Goal: Task Accomplishment & Management: Complete application form

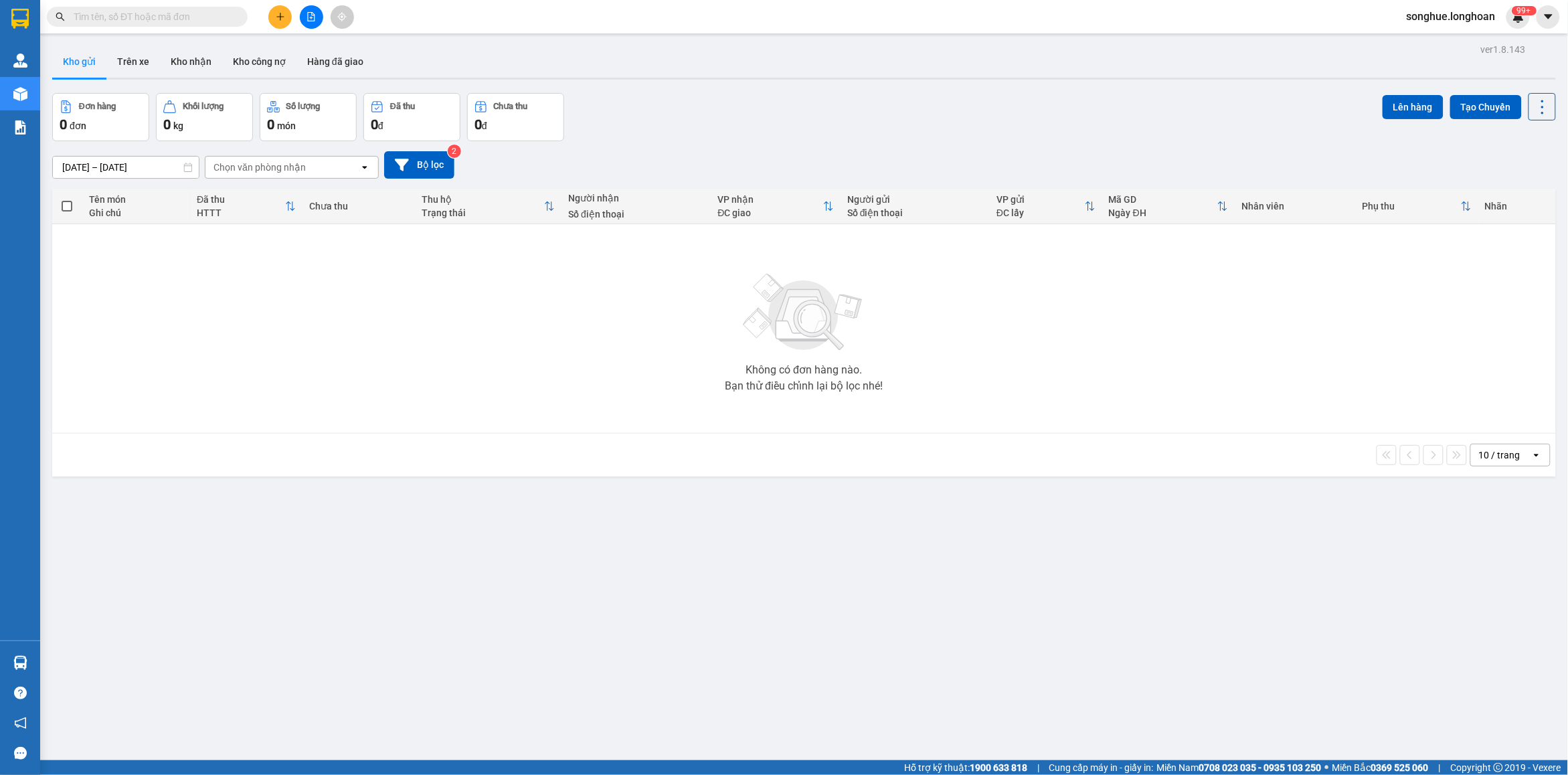
click at [139, 24] on input "text" at bounding box center [152, 16] width 158 height 14
paste input "0903393128"
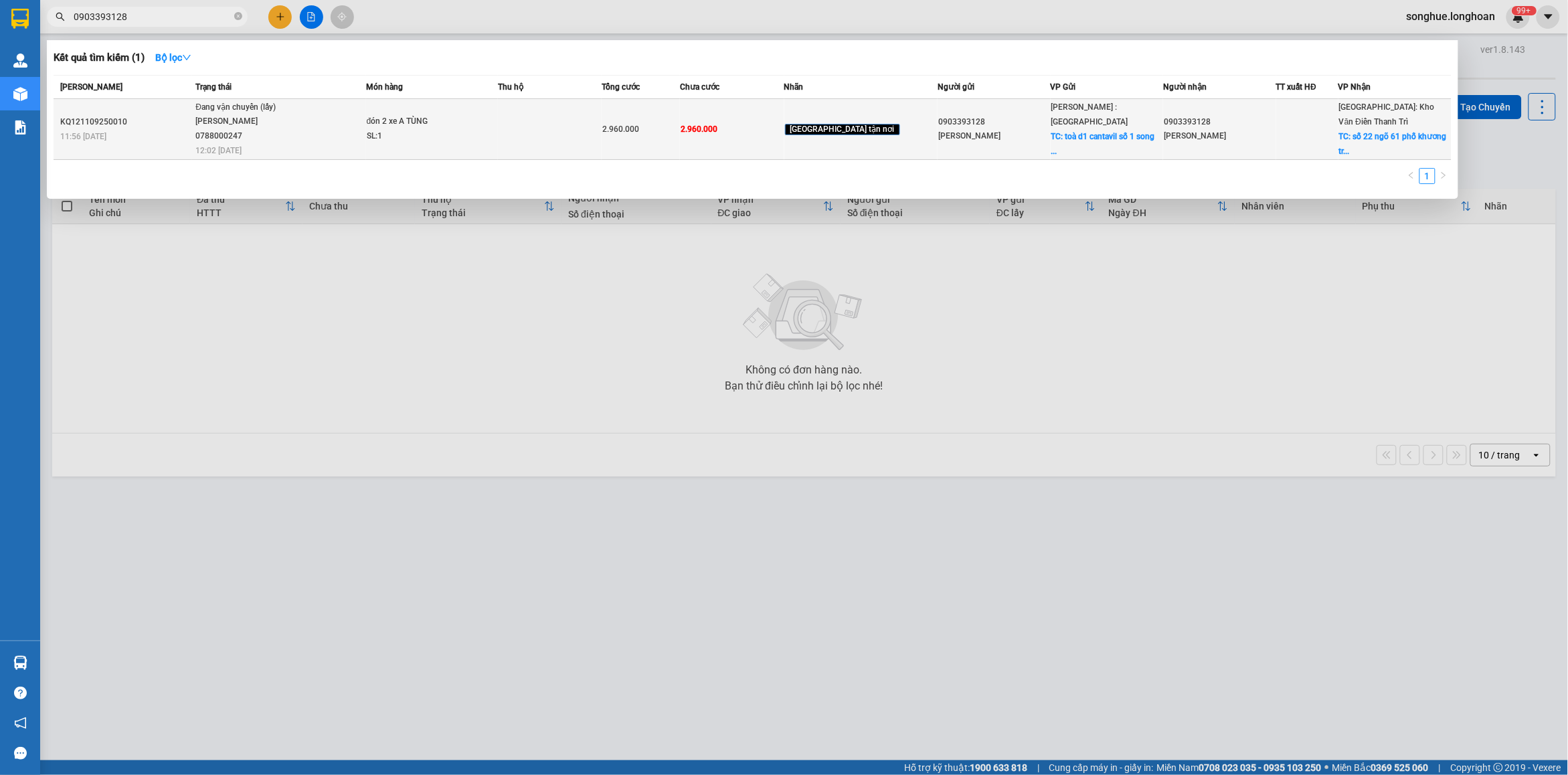
click at [285, 147] on td "Đang vận chuyển (lấy) [PERSON_NAME] 0788000247 12:02 [DATE]" at bounding box center [279, 130] width 173 height 61
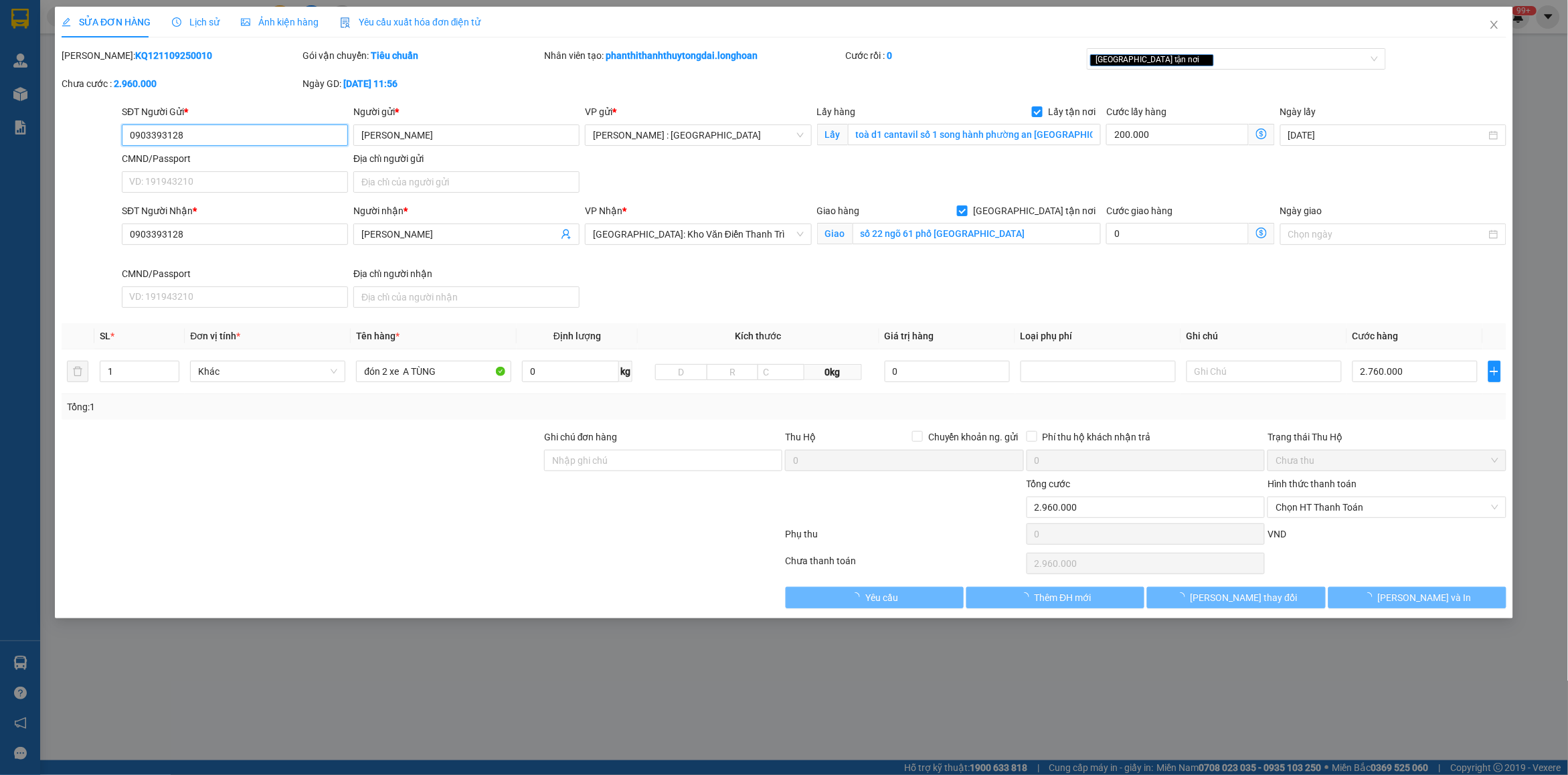
click at [202, 24] on span "Lịch sử" at bounding box center [195, 22] width 47 height 11
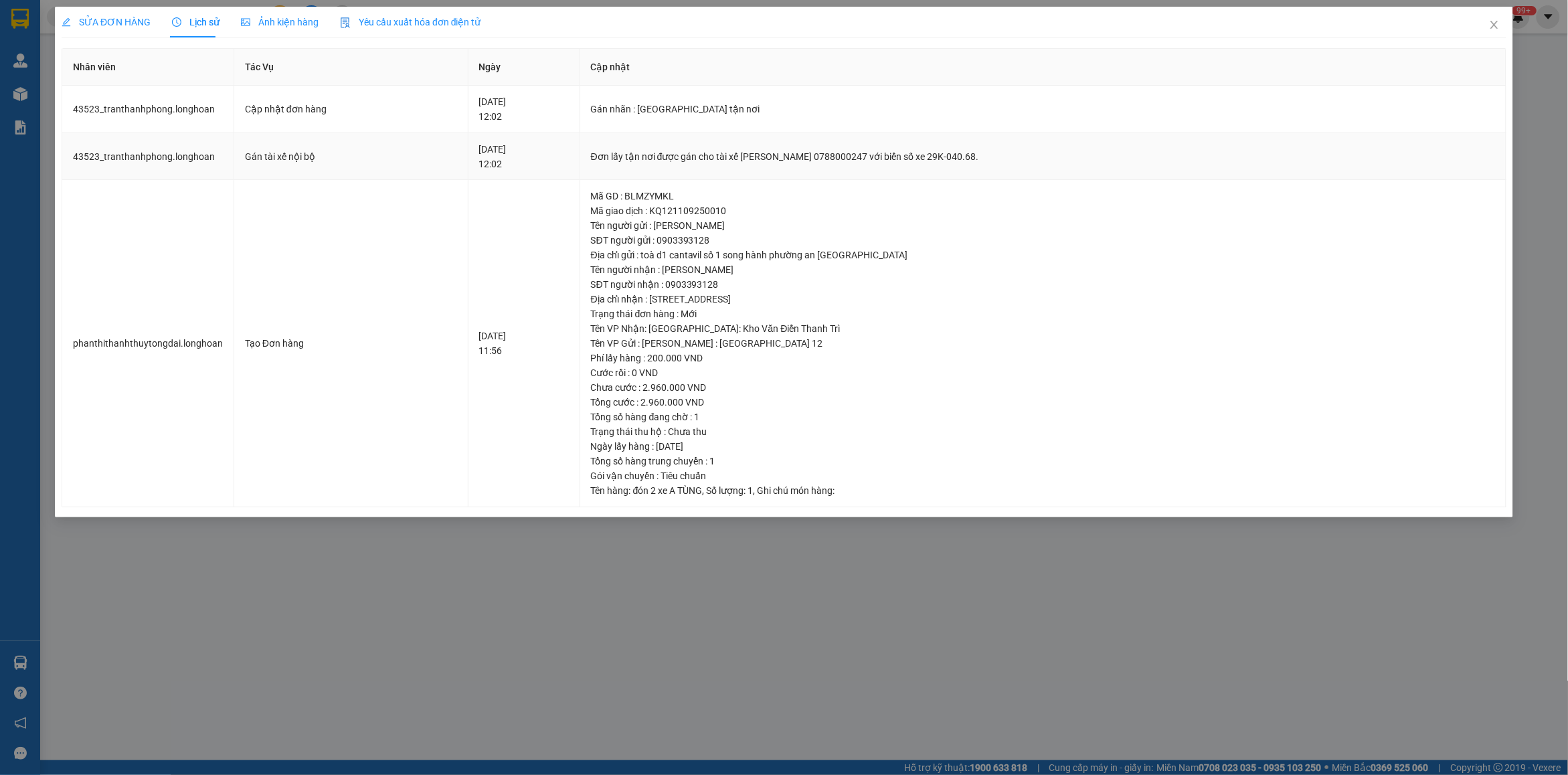
click at [619, 155] on div "Đơn lấy tận nơi được gán cho tài xế [PERSON_NAME] 0788000247 với biển số xe 29K…" at bounding box center [1043, 156] width 904 height 14
click at [620, 155] on div "Đơn lấy tận nơi được gán cho tài xế [PERSON_NAME] 0788000247 với biển số xe 29K…" at bounding box center [1043, 156] width 904 height 14
copy div "Đơn lấy tận nơi được gán cho tài xế [PERSON_NAME] 0788000247 với biển số xe 29K…"
click at [1501, 29] on span "Close" at bounding box center [1495, 25] width 38 height 38
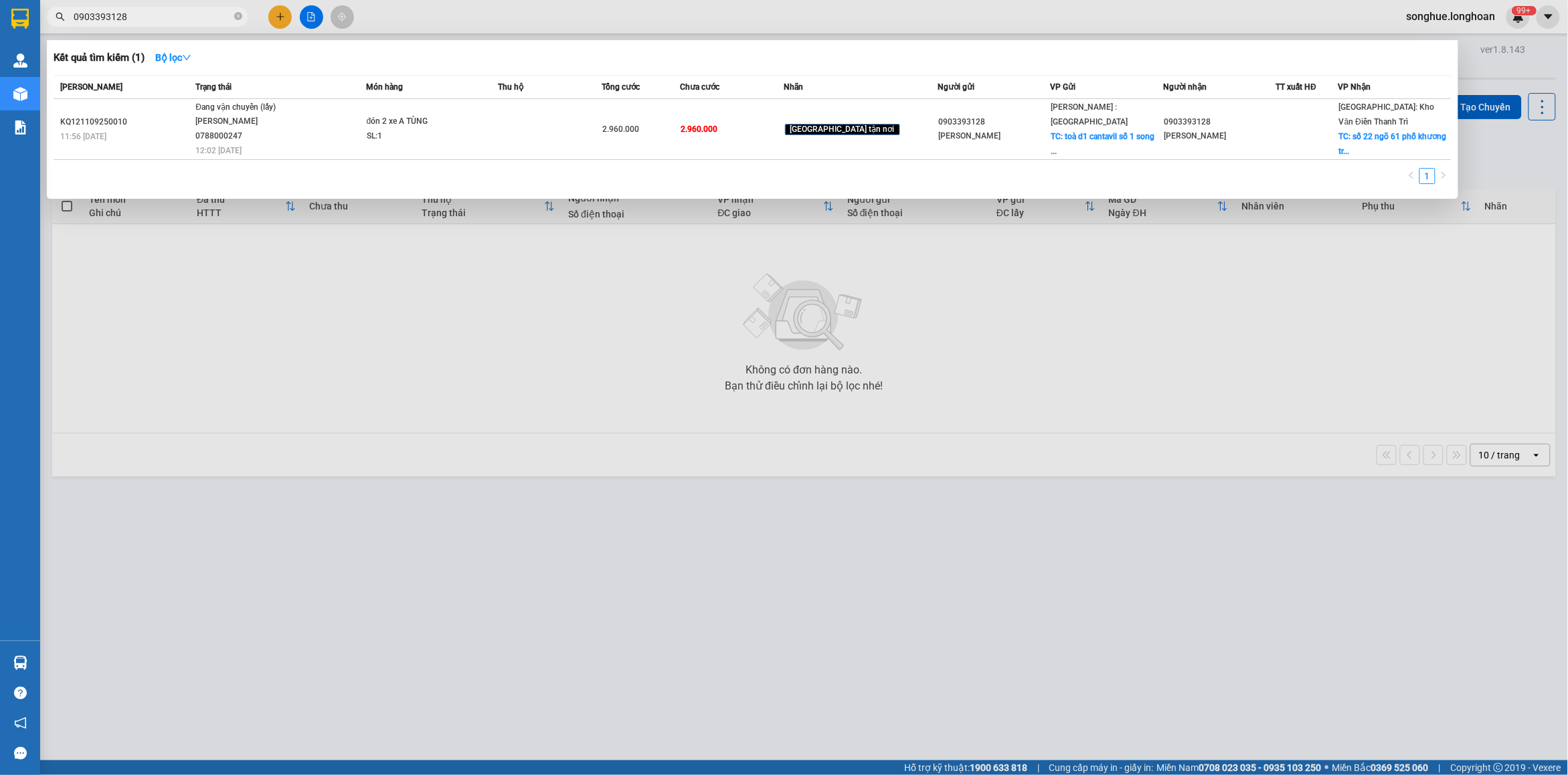
click at [183, 14] on input "0903393128" at bounding box center [152, 16] width 158 height 14
type input "0"
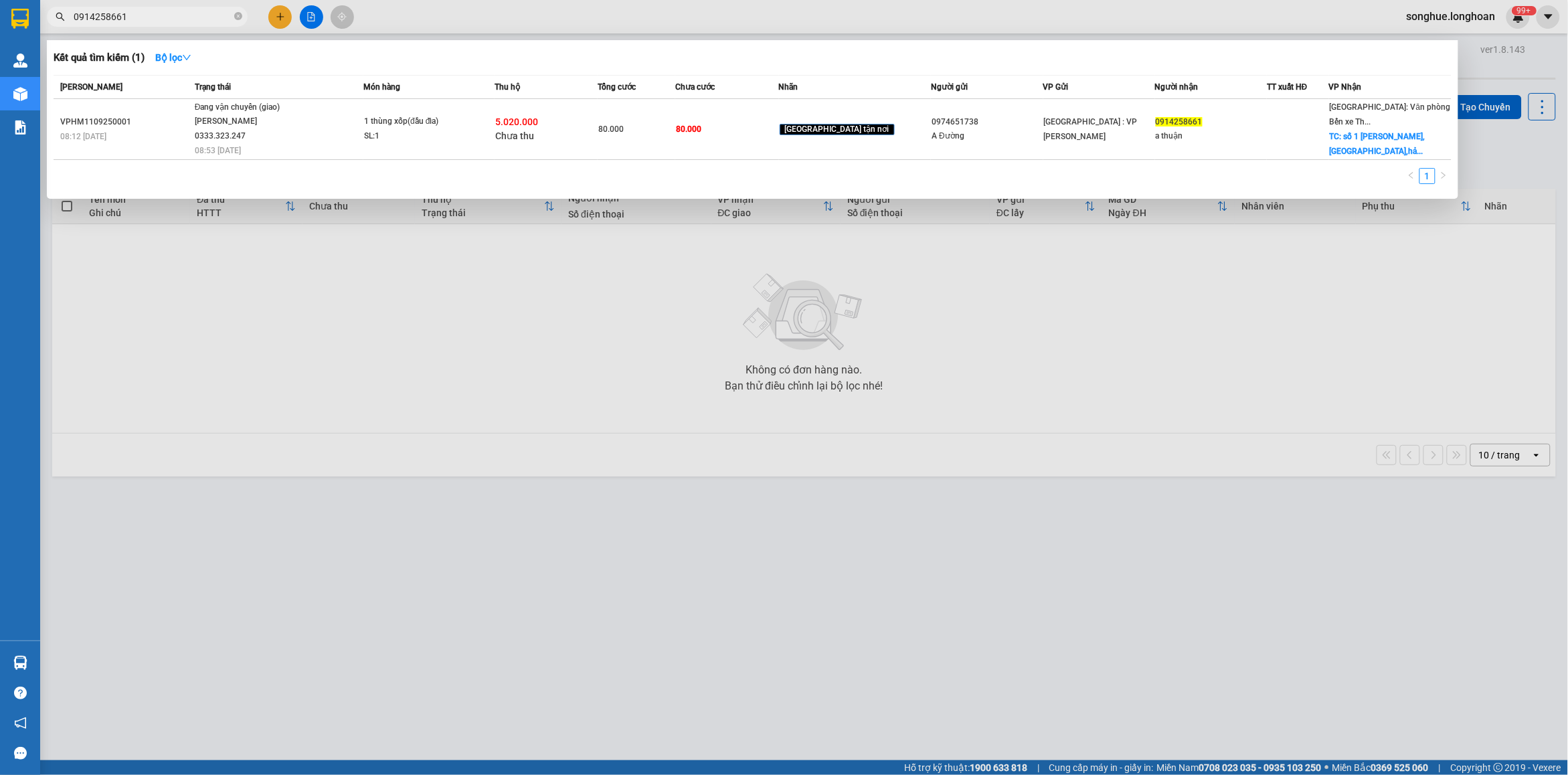
type input "0914258661"
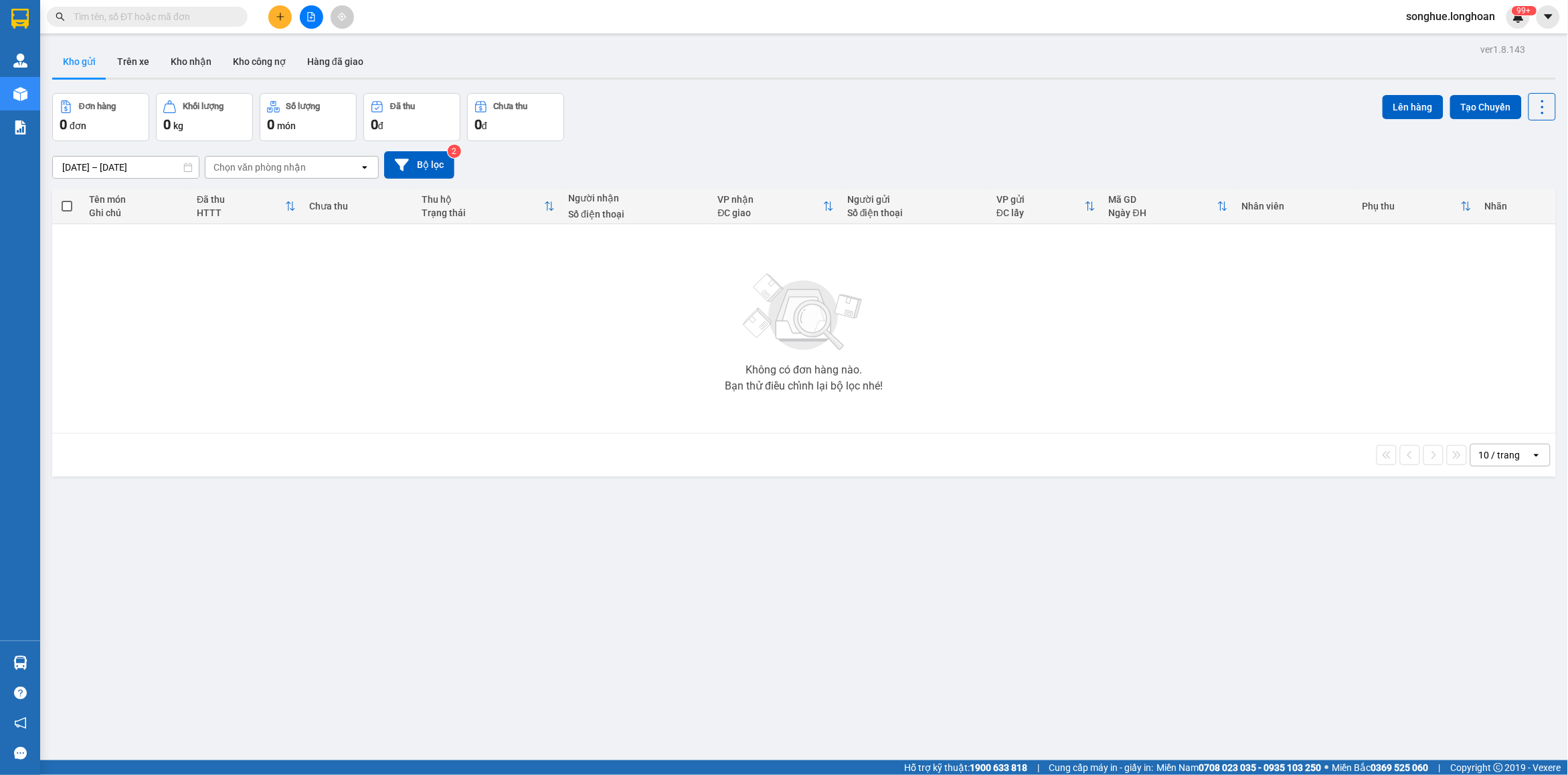
paste input "0965378958"
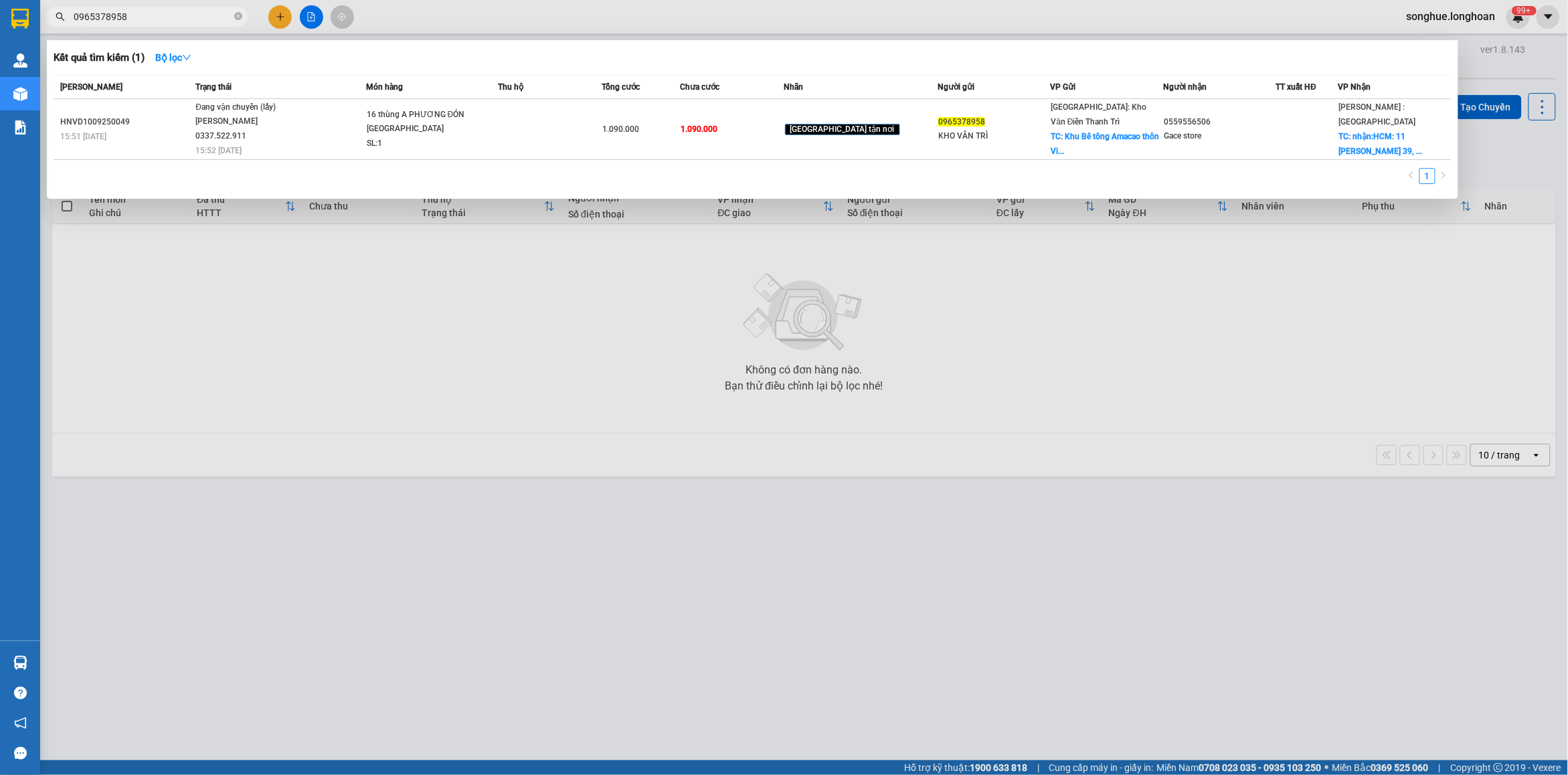
type input "0965378958"
click at [122, 132] on div "15:51 [DATE]" at bounding box center [126, 136] width 131 height 14
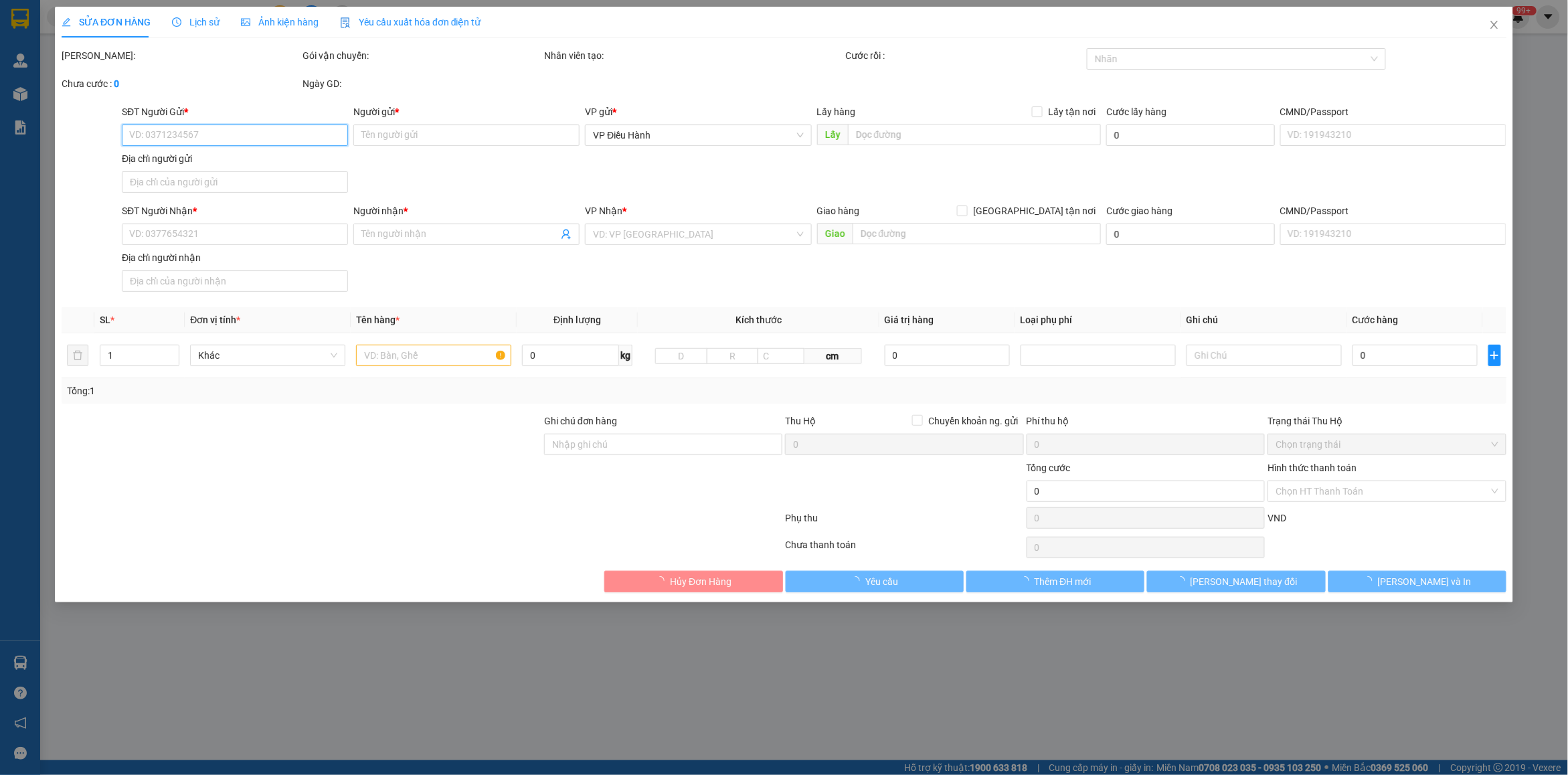
type input "0965378958"
type input "KHO VÂN TRÌ"
checkbox input "true"
type input "Khu Bê tông Amacao thôn [GEOGRAPHIC_DATA], xã [GEOGRAPHIC_DATA], [GEOGRAPHIC_DA…"
type input "0559556506"
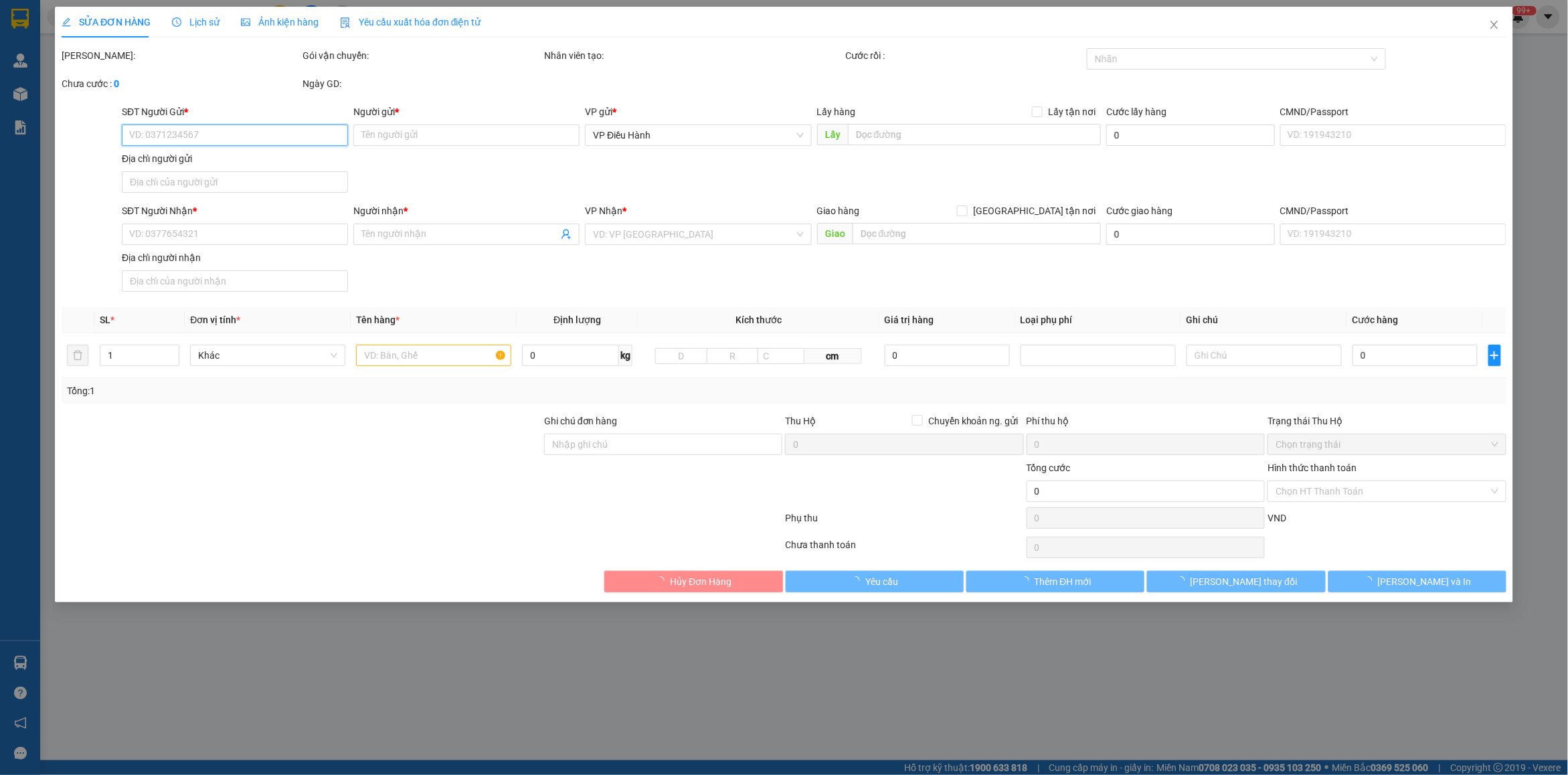
type input "Gace store"
checkbox input "true"
type input "nhận:HCM: [STREET_ADDRESS][PERSON_NAME]. Thủ Đức"
type input "1.090.000"
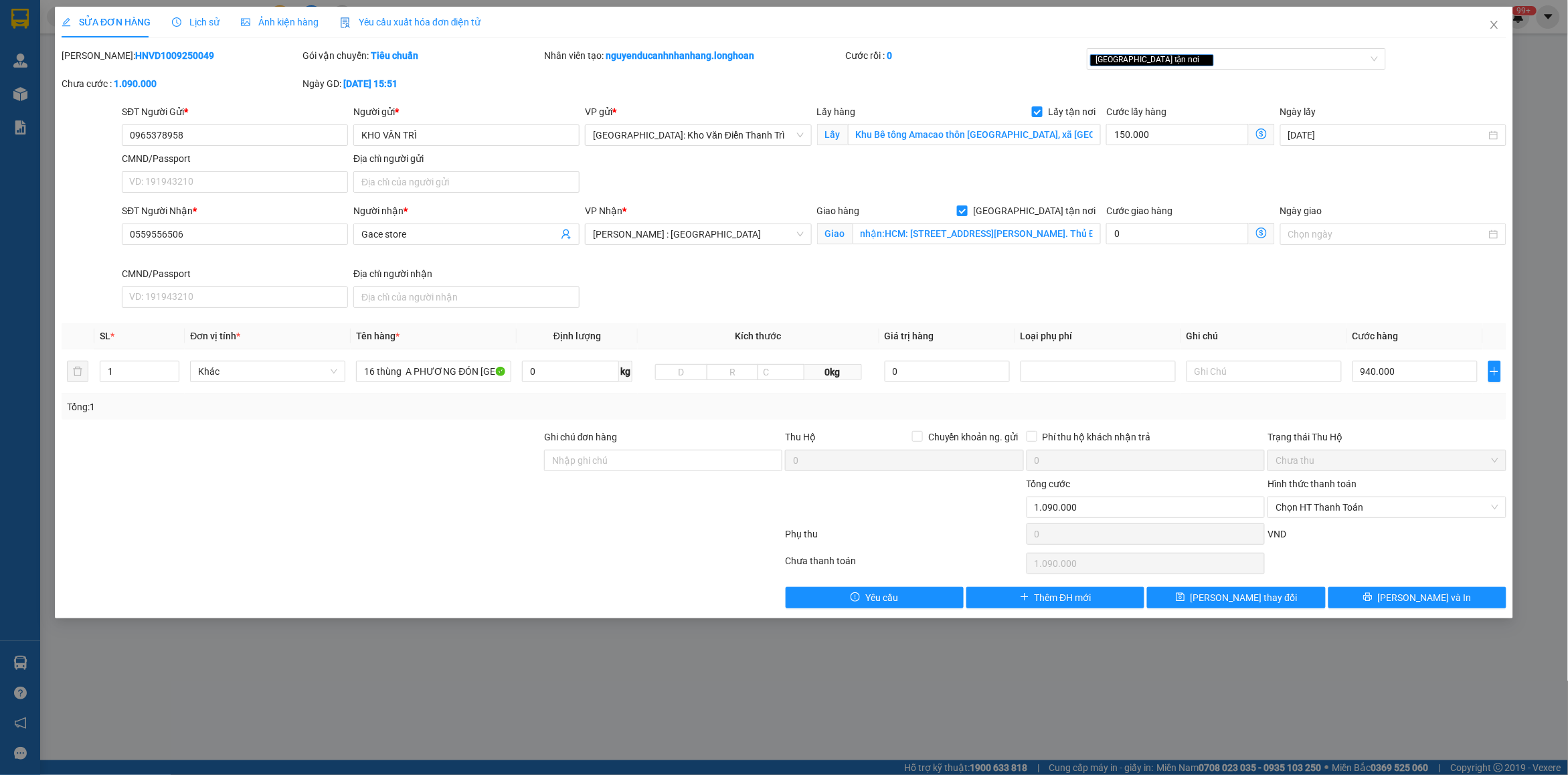
click at [141, 56] on b "HNVD1009250049" at bounding box center [175, 56] width 79 height 11
copy b "HNVD1009250049"
click at [1496, 28] on icon "close" at bounding box center [1494, 24] width 11 height 11
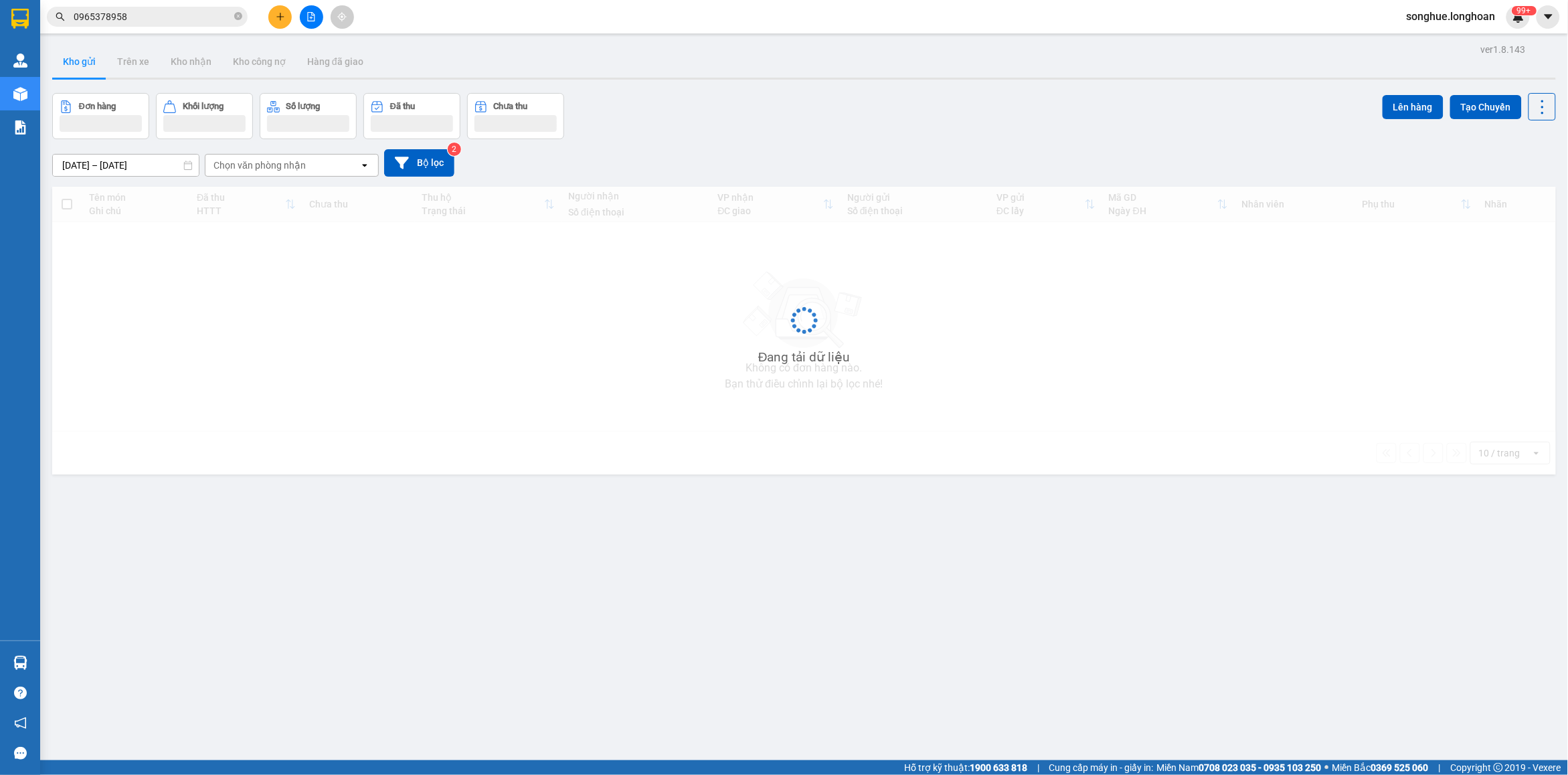
click at [171, 21] on input "0965378958" at bounding box center [152, 16] width 158 height 14
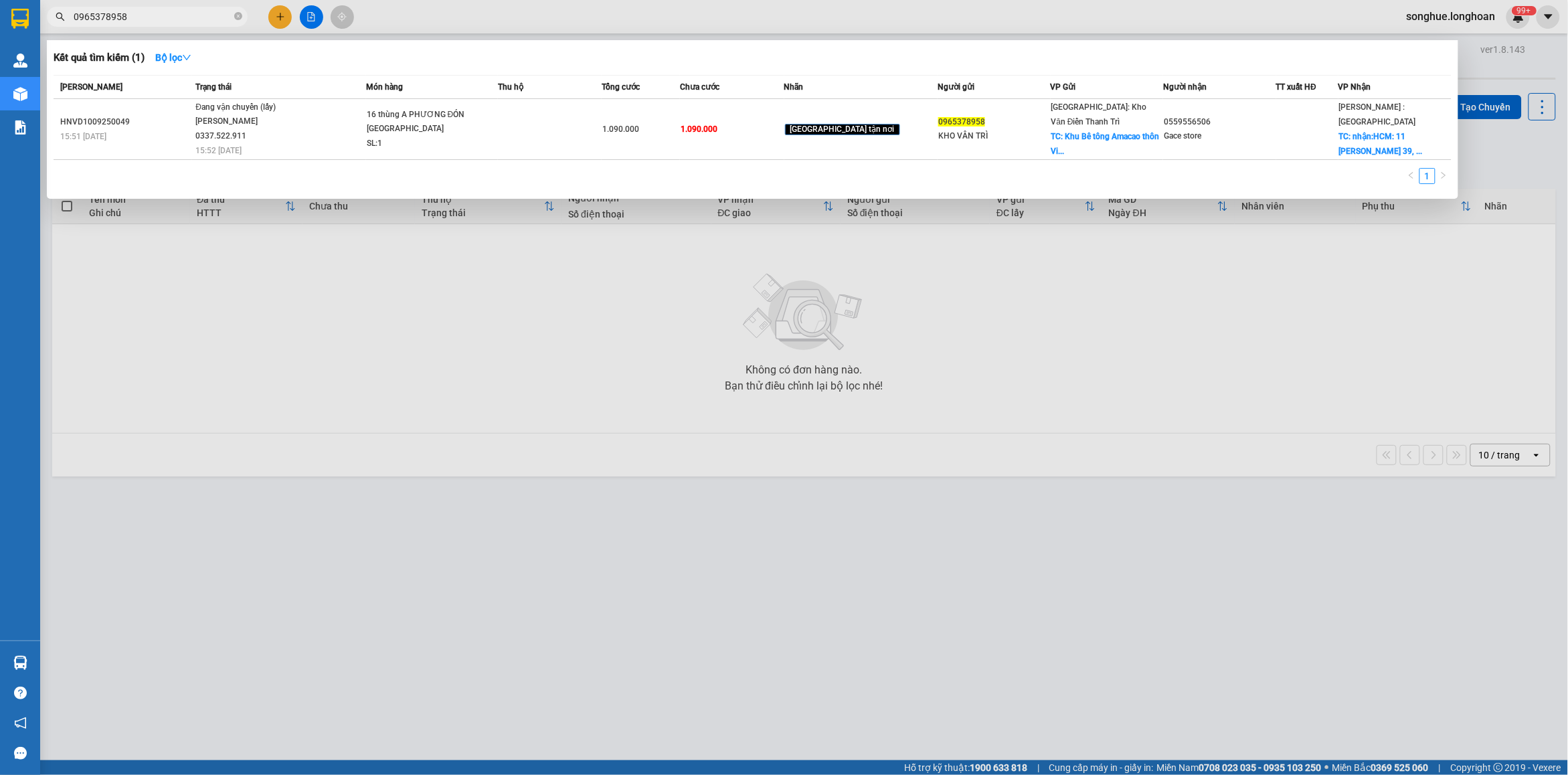
click at [171, 21] on input "0965378958" at bounding box center [152, 16] width 158 height 14
paste input "0925431992"
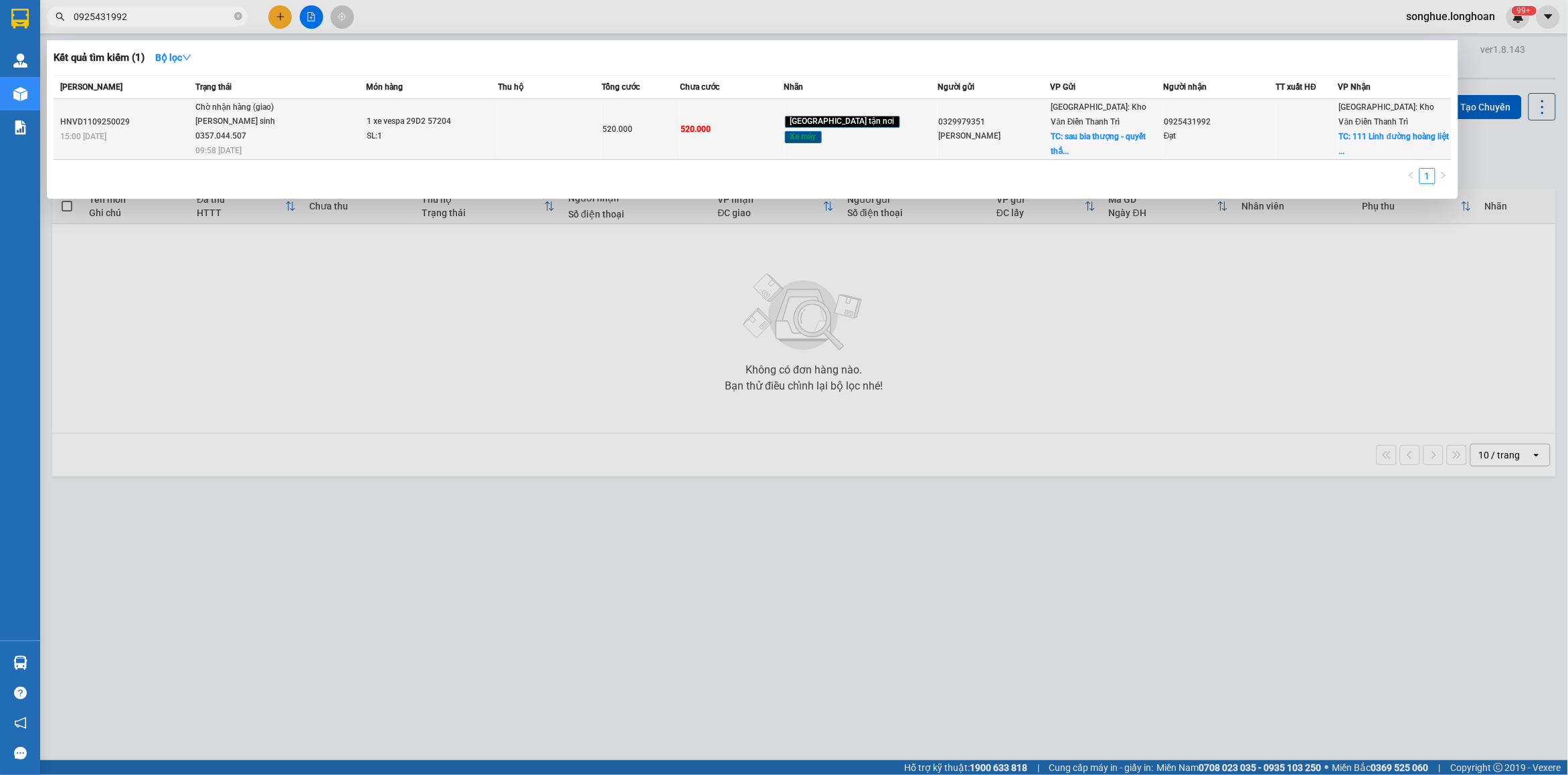
type input "0925431992"
click at [256, 124] on div "[PERSON_NAME] sinh 0357.044.507" at bounding box center [245, 129] width 100 height 29
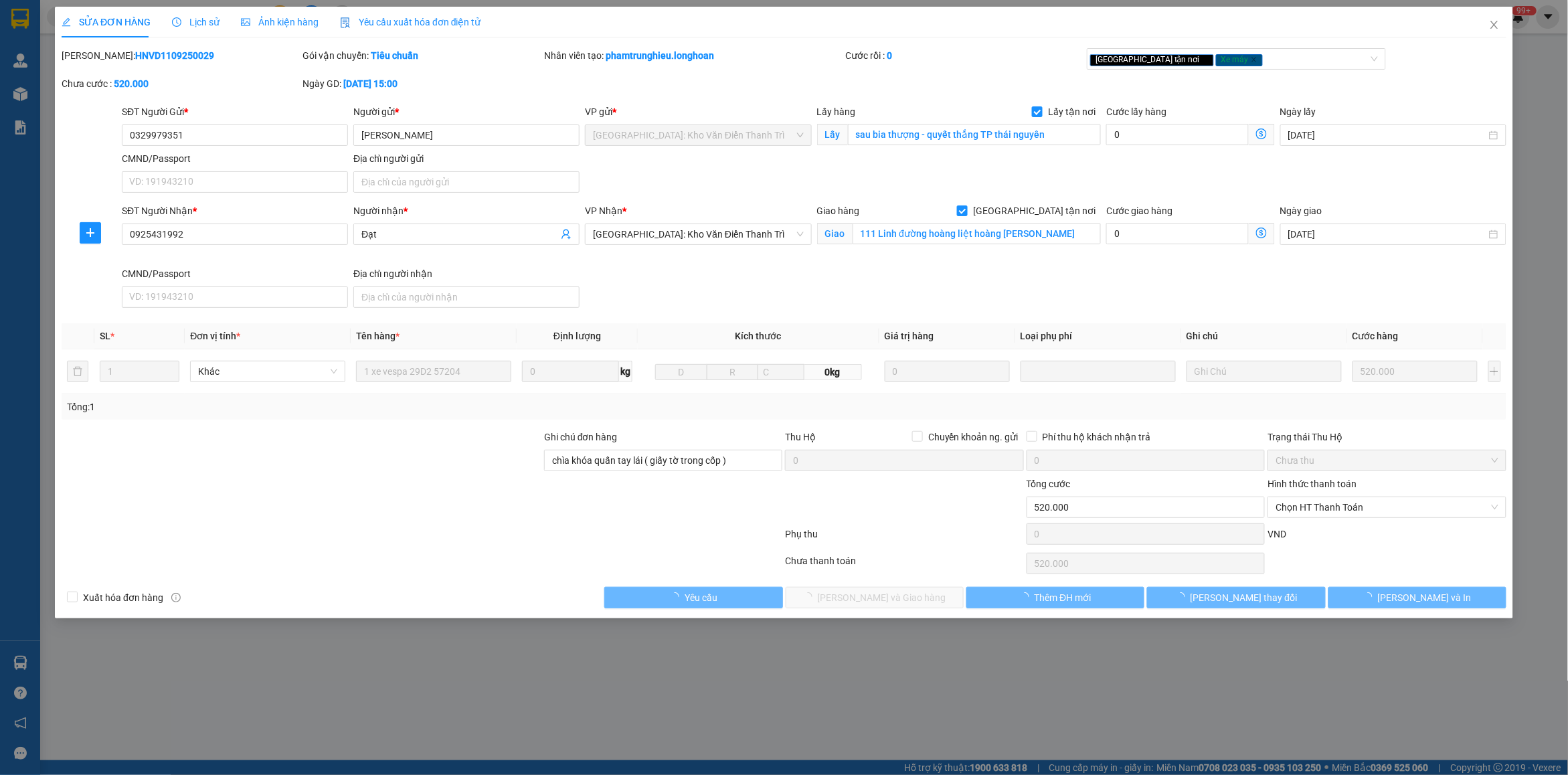
type input "0329979351"
type input "[PERSON_NAME]"
checkbox input "true"
type input "sau bia thượng - quyết thắng TP thái nguyên"
type input "0925431992"
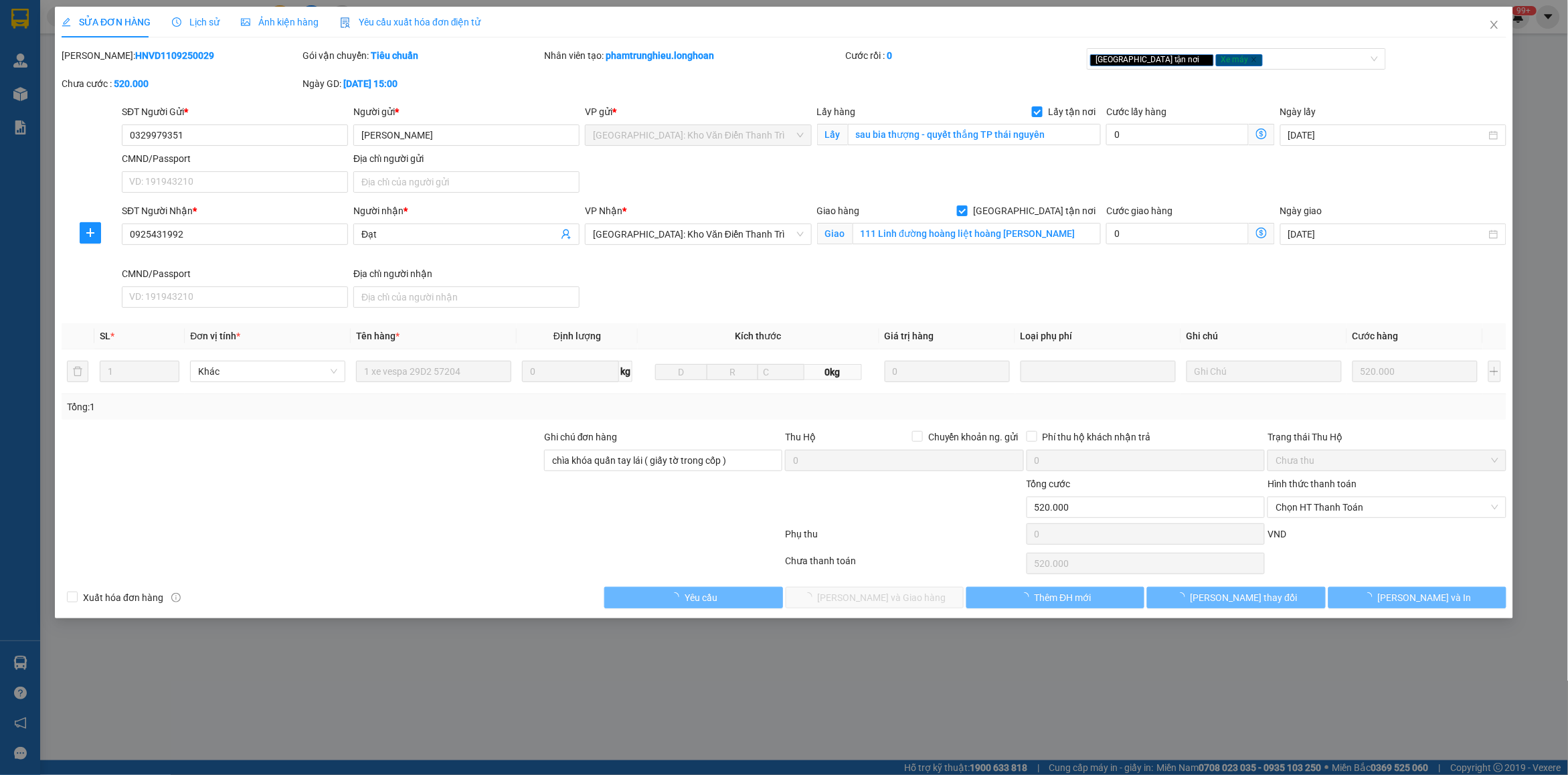
type input "Đạt"
checkbox input "true"
type input "111 Linh đường hoàng liệt hoàng [PERSON_NAME]"
type input "chìa khóa quấn tay lái ( giấy tờ trong cốp )"
type input "520.000"
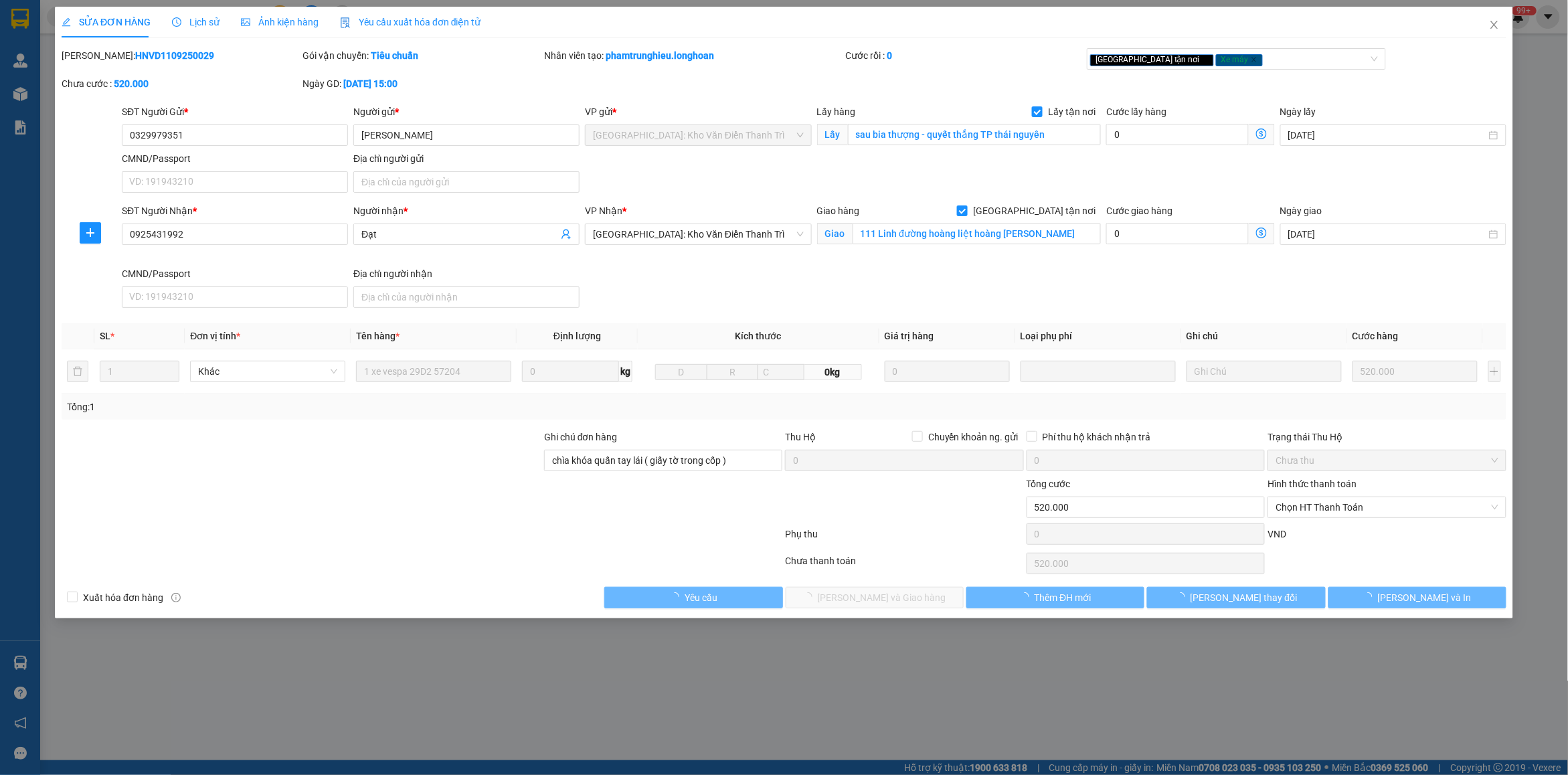
type input "520.000"
click at [189, 29] on div "Lịch sử" at bounding box center [195, 21] width 47 height 14
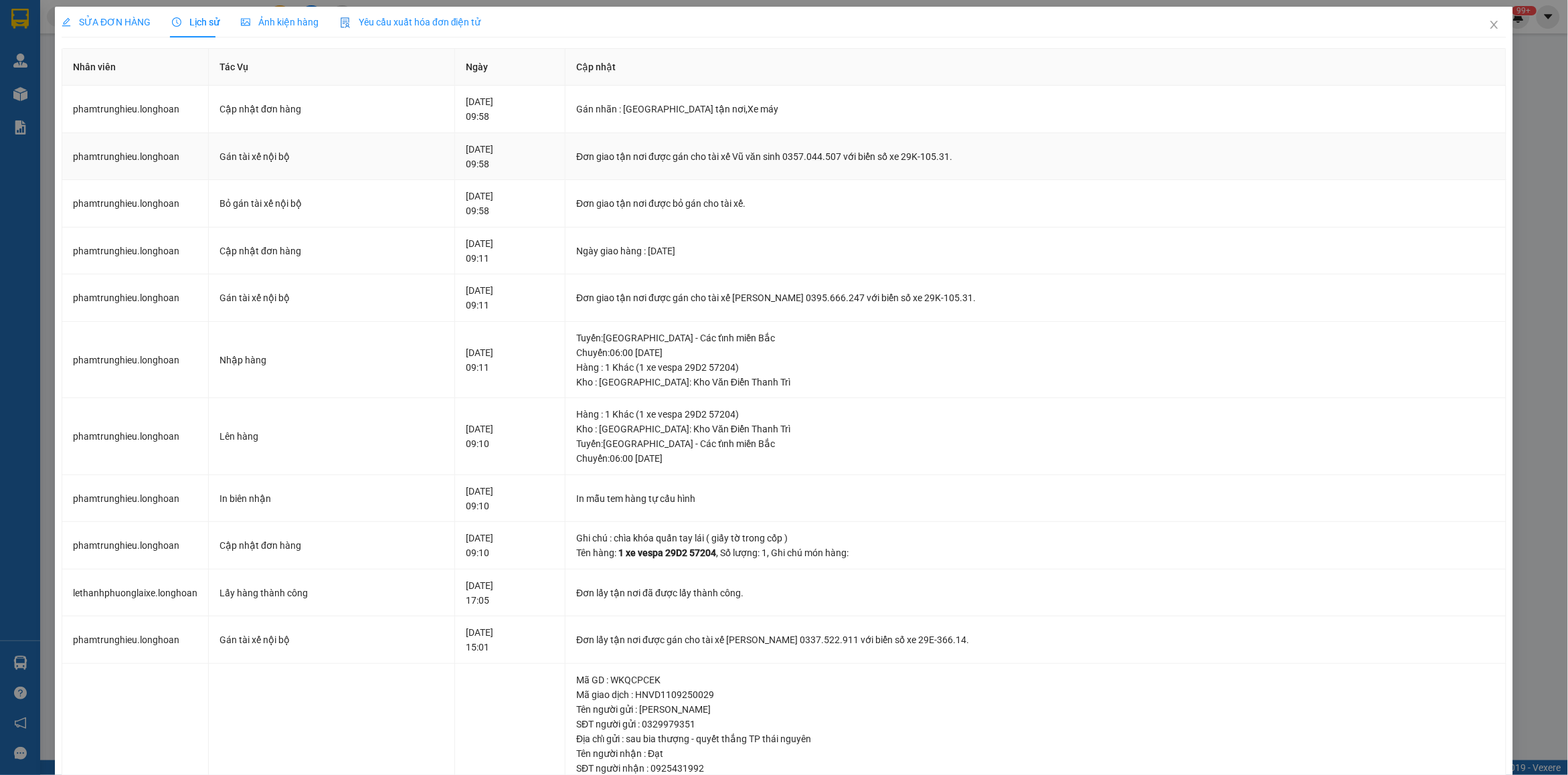
click at [798, 162] on div "Đơn giao tận nơi được gán cho tài xế Vũ văn sinh 0357.044.507 với biển số xe 29…" at bounding box center [1035, 156] width 919 height 14
copy div "Đơn giao tận nơi được gán cho tài xế Vũ văn sinh 0357.044.507 với biển số xe 29…"
click at [1476, 24] on span "Close" at bounding box center [1495, 25] width 38 height 38
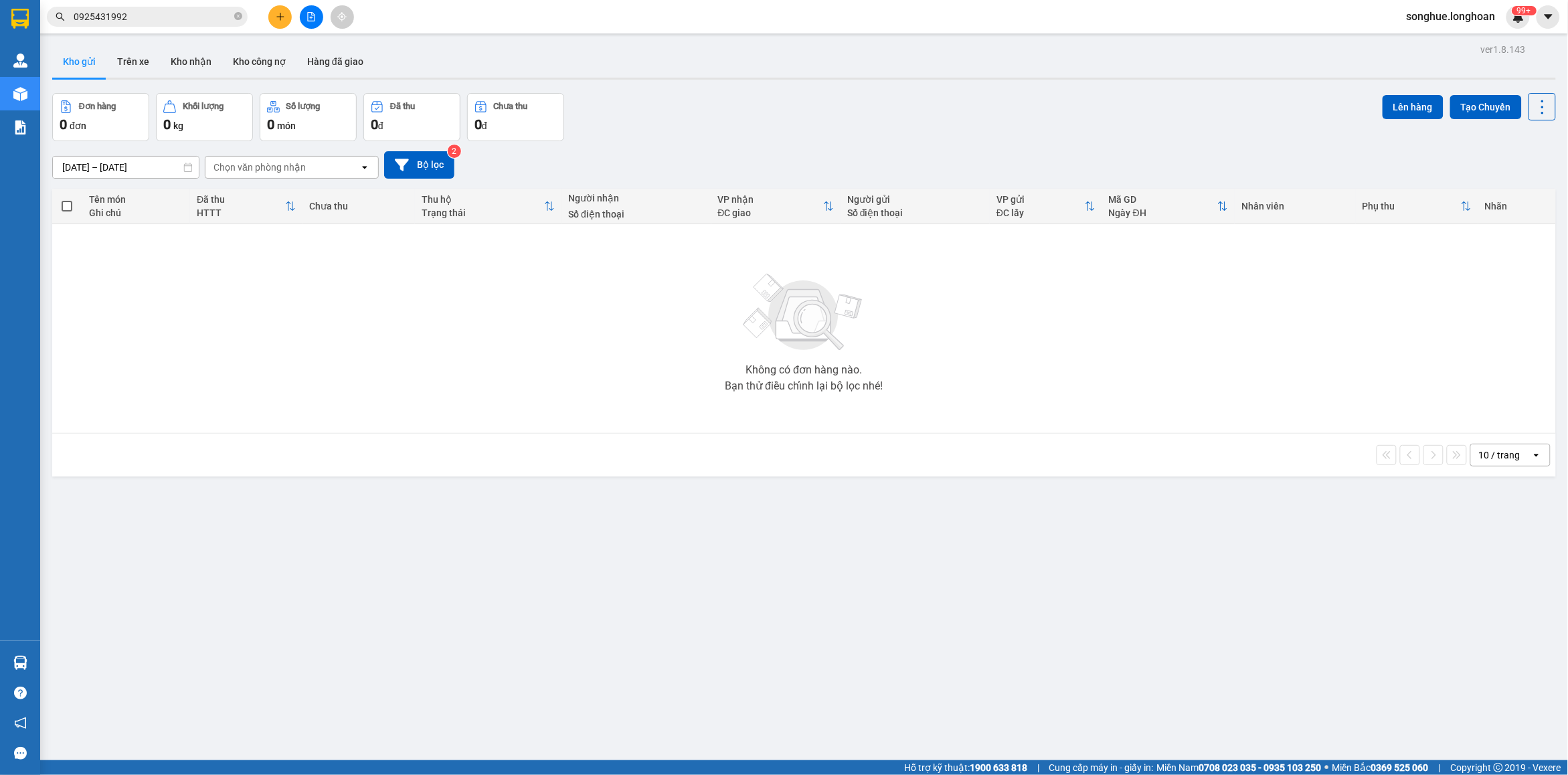
click at [152, 20] on input "0925431992" at bounding box center [152, 16] width 158 height 14
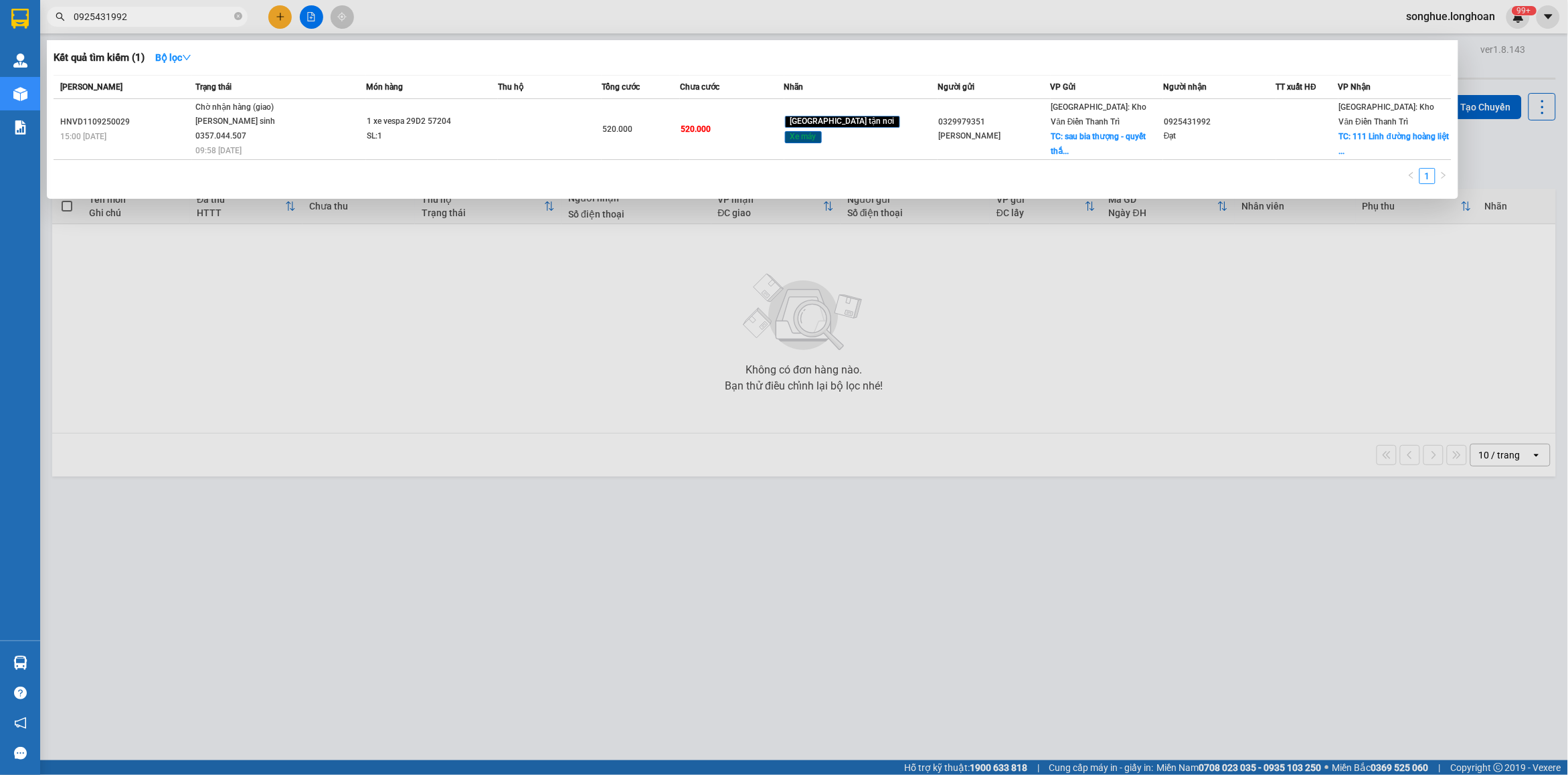
click at [152, 20] on input "0925431992" at bounding box center [152, 16] width 158 height 14
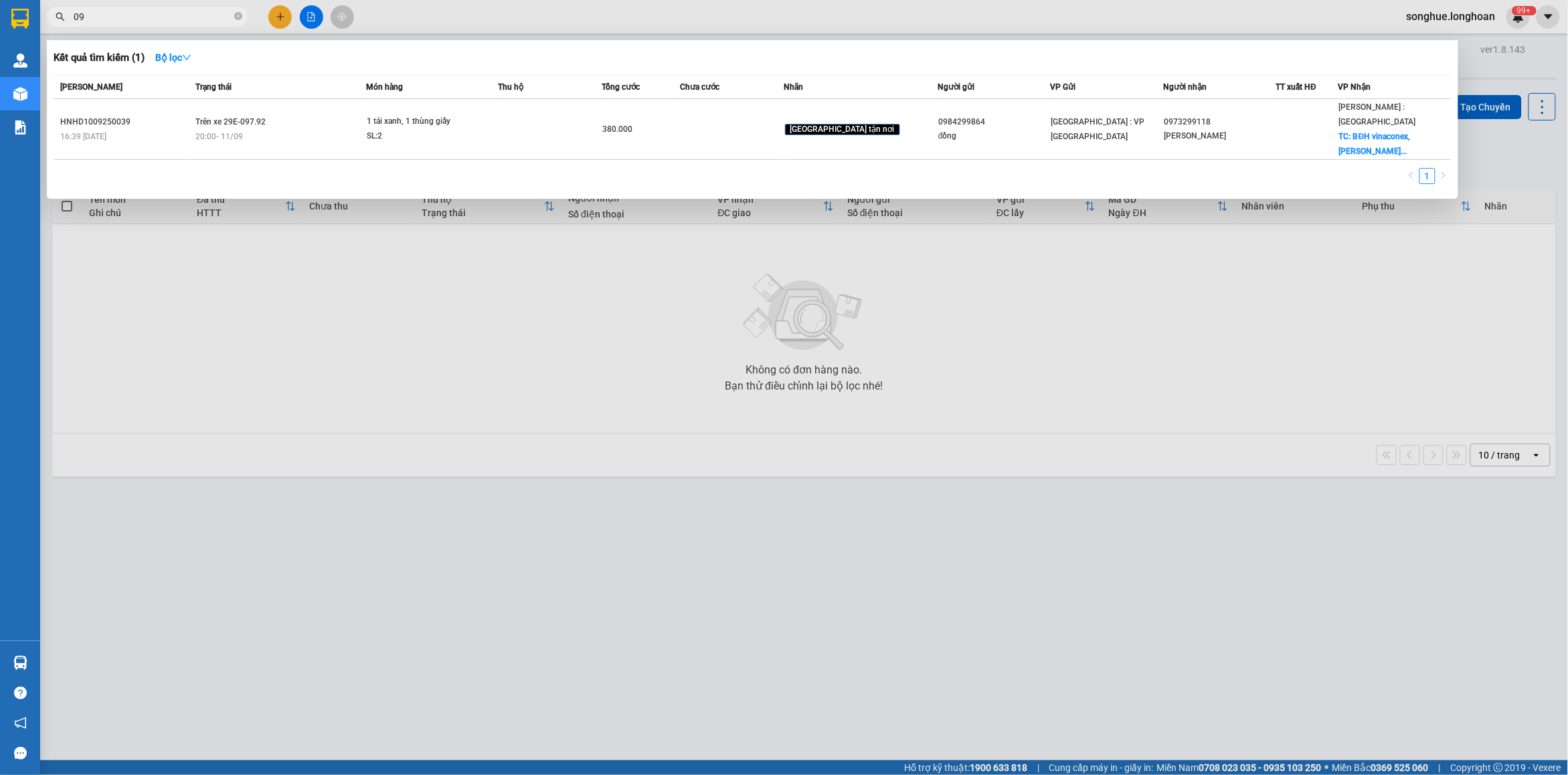
type input "0"
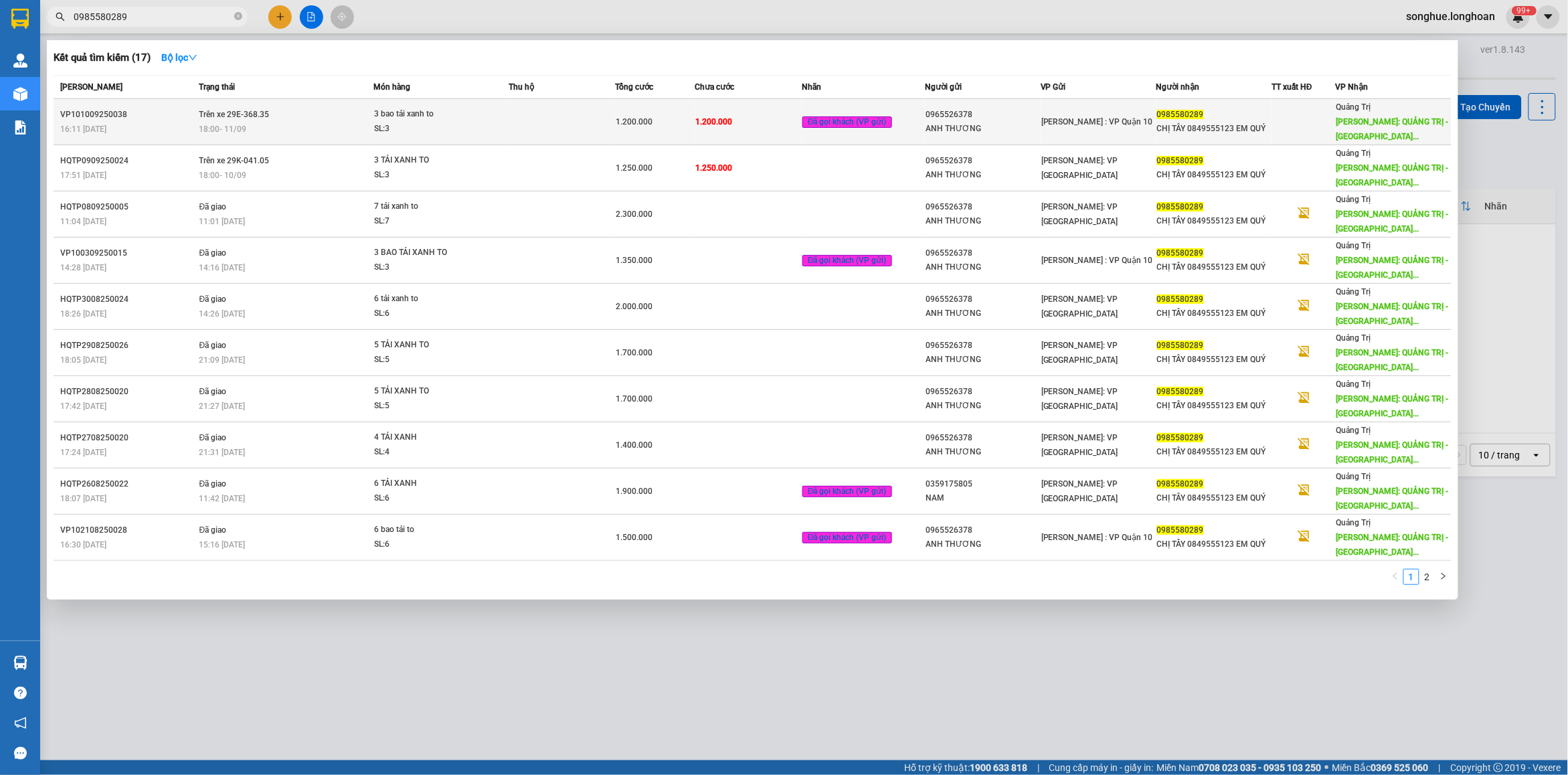
type input "0985580289"
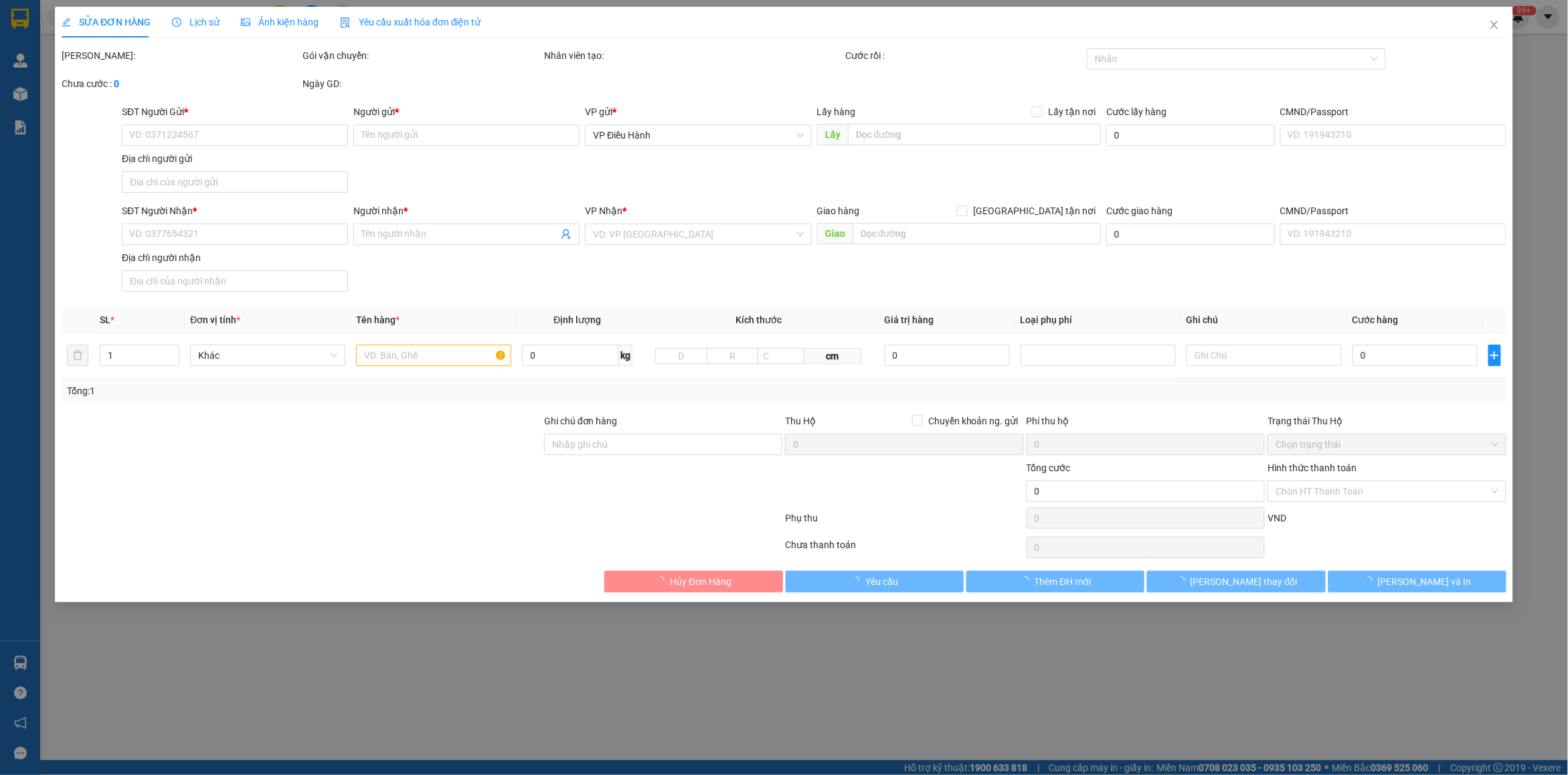
type input "0965526378"
type input "ANH THƯƠNG"
type input "0985580289"
type input "CHỊ TÂY 0849555123 EM QUÝ"
type input "QUẢNG TRỊ - [GEOGRAPHIC_DATA] giao trên QL 1A"
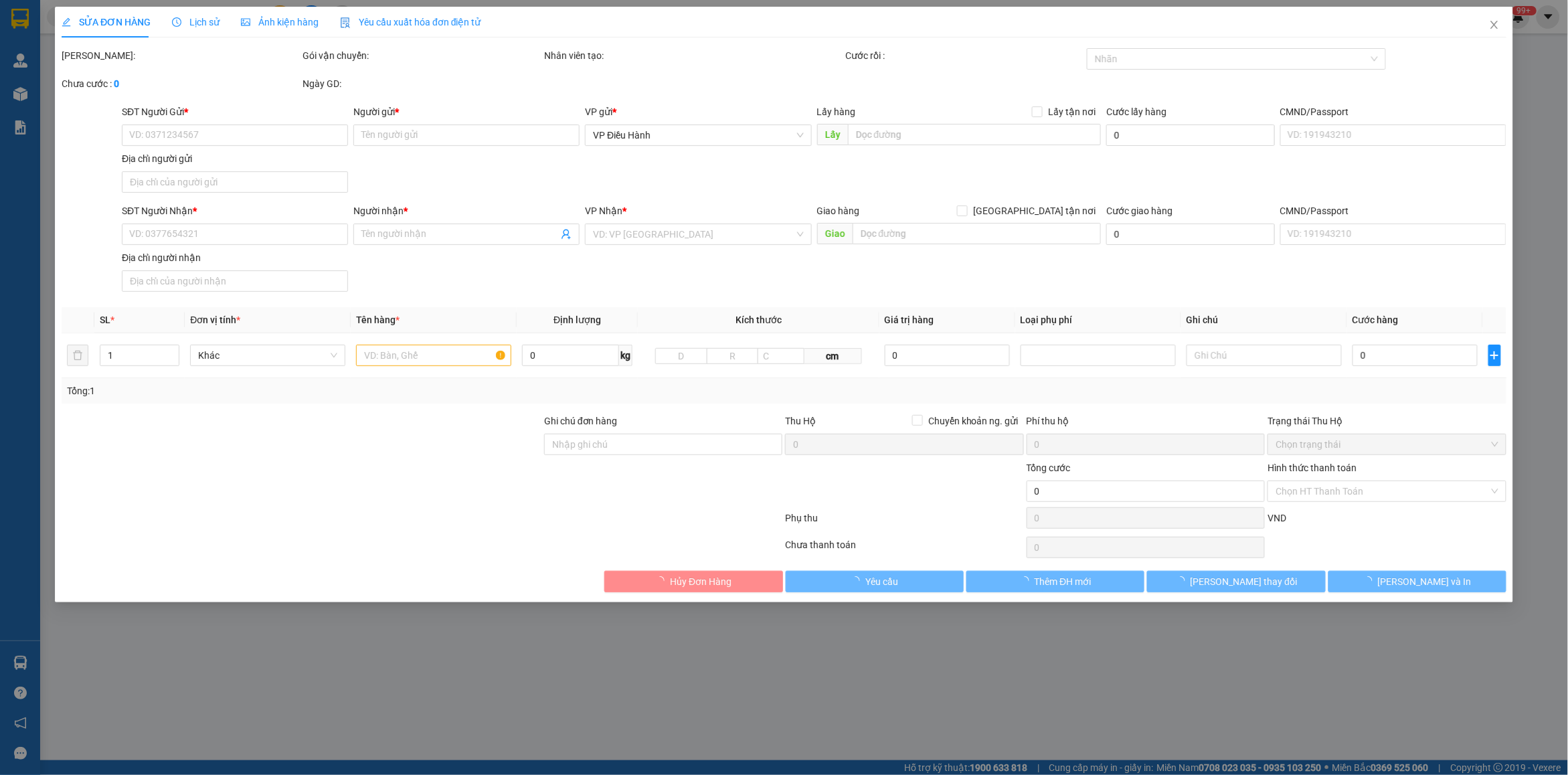
type input "hàng k bao bể vỡ hư hỏng"
type input "1.200.000"
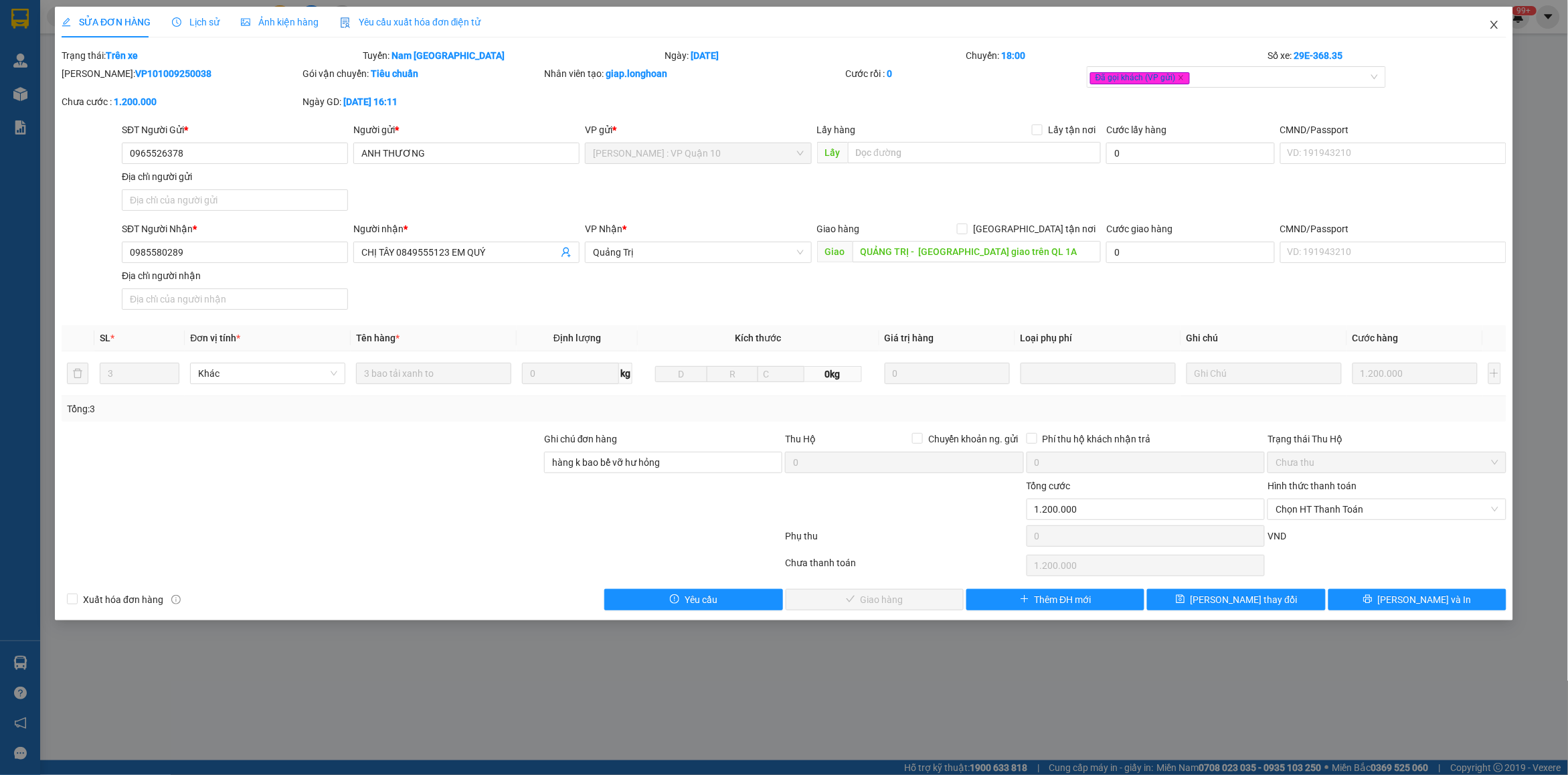
click at [1496, 20] on icon "close" at bounding box center [1494, 24] width 11 height 11
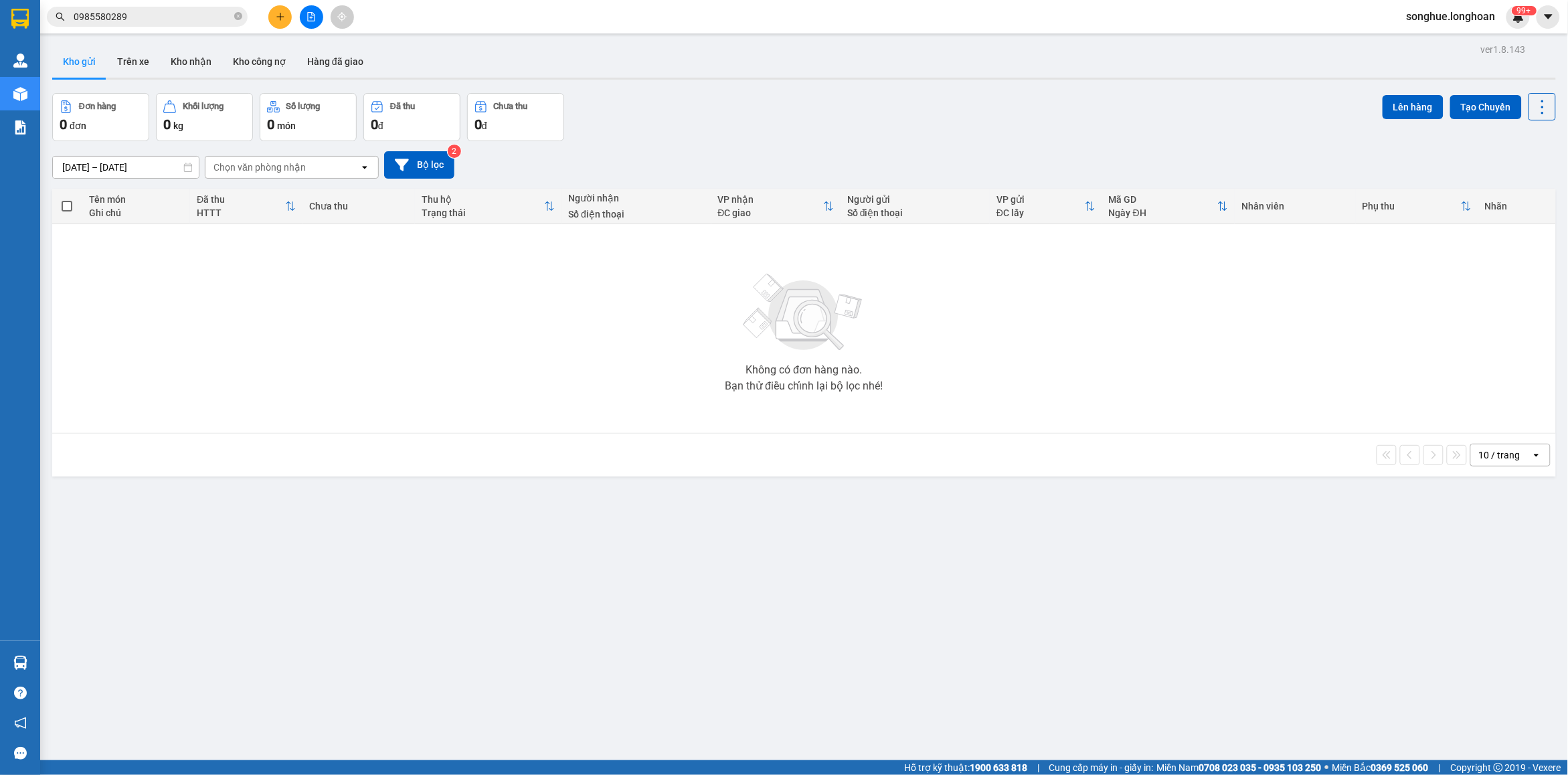
click at [158, 12] on input "0985580289" at bounding box center [152, 16] width 158 height 14
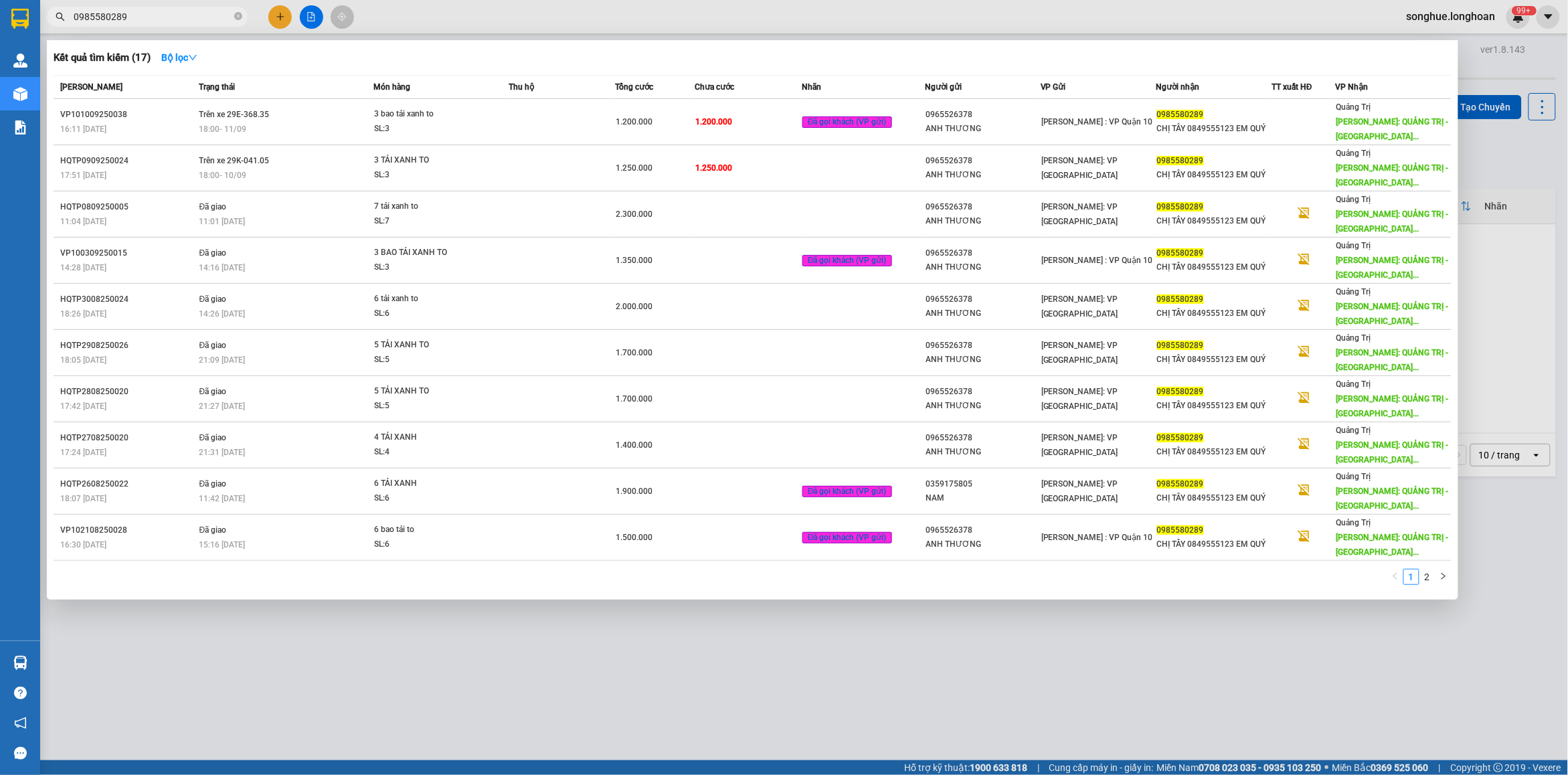
click at [158, 12] on input "0985580289" at bounding box center [152, 16] width 158 height 14
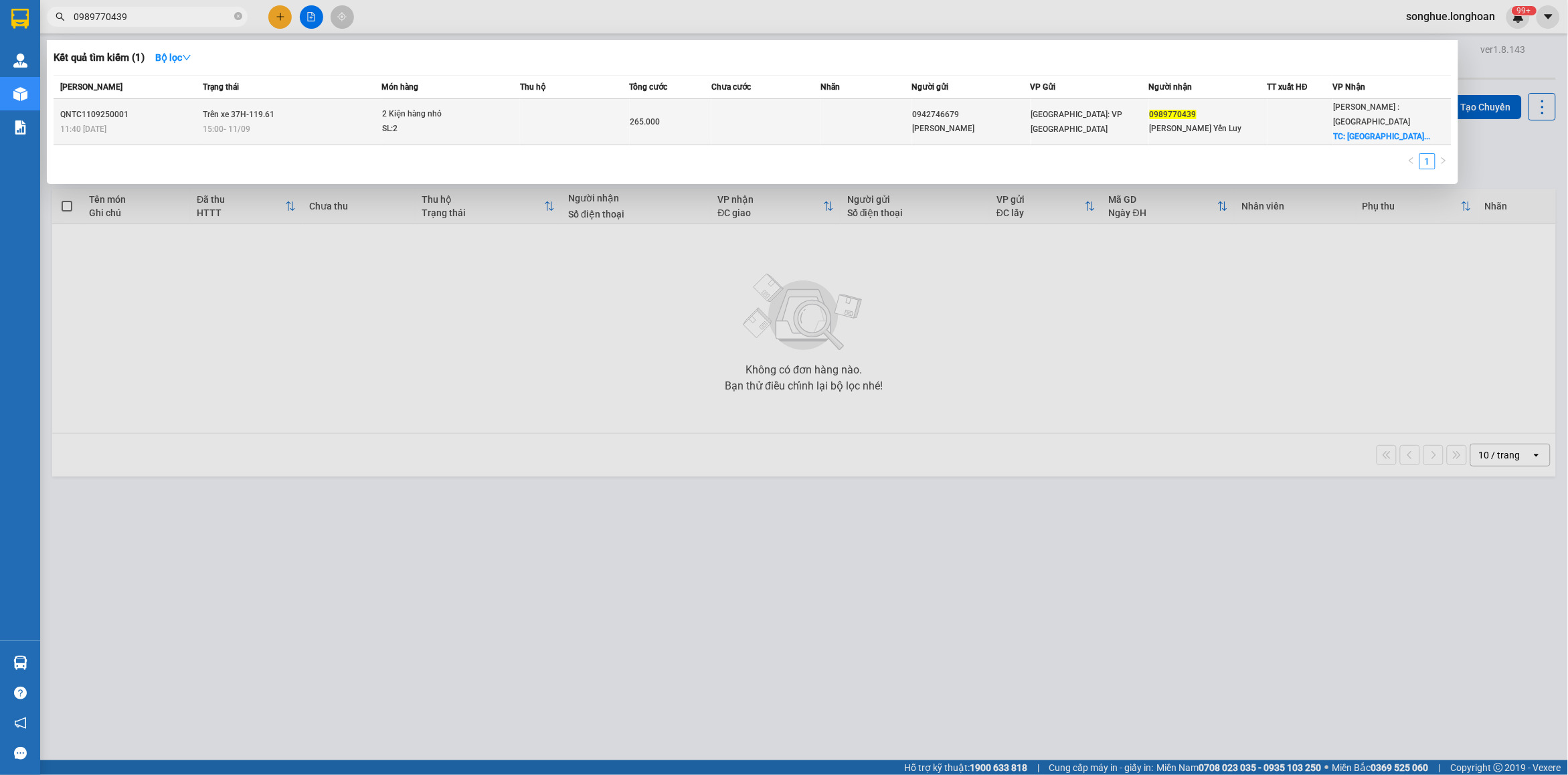
type input "0989770439"
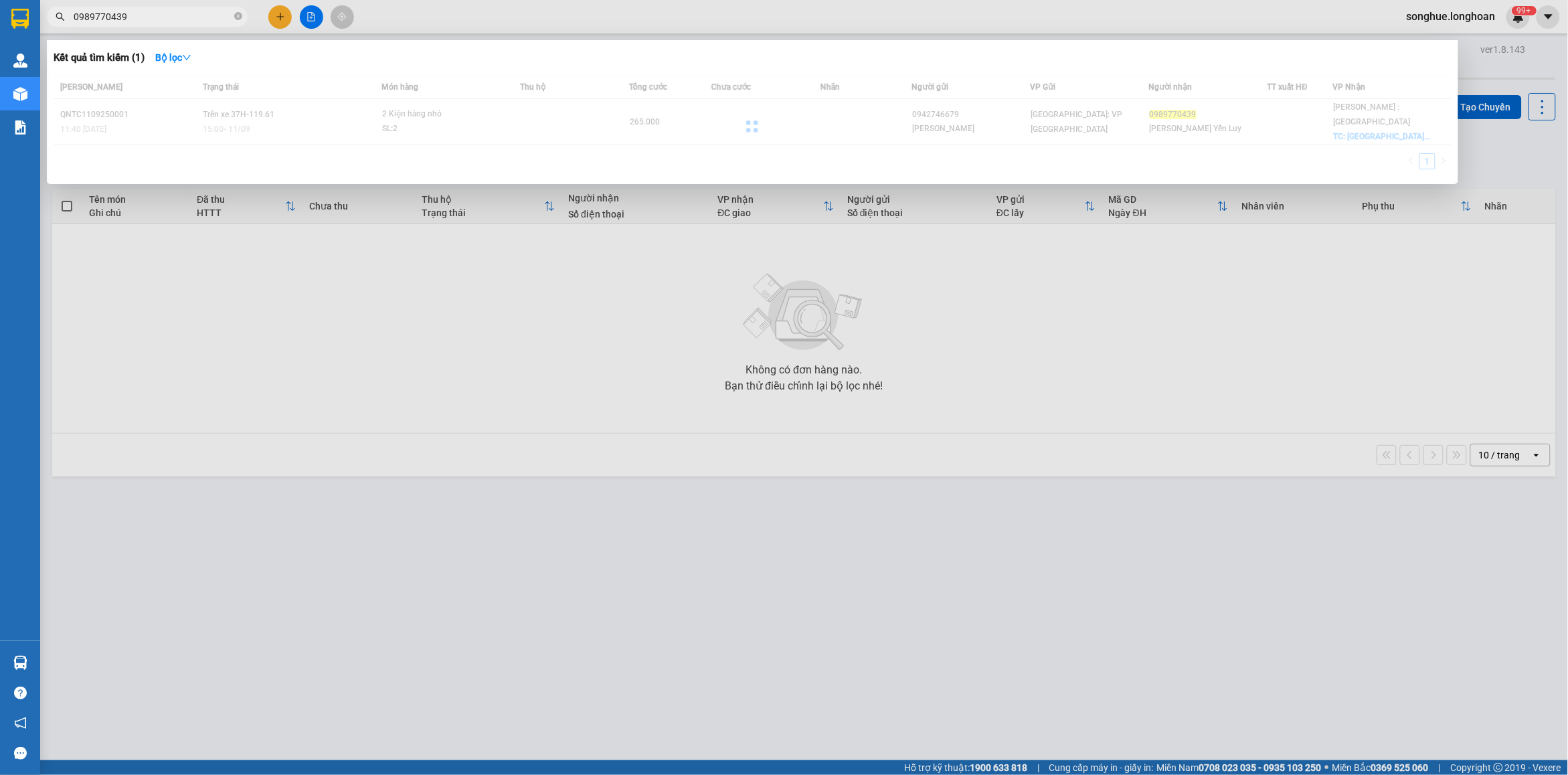
click at [219, 115] on div "Mã ĐH Trạng thái Món hàng Thu hộ Tổng cước Chưa cước Nhãn Người gửi VP Gửi Ngườ…" at bounding box center [753, 126] width 1398 height 103
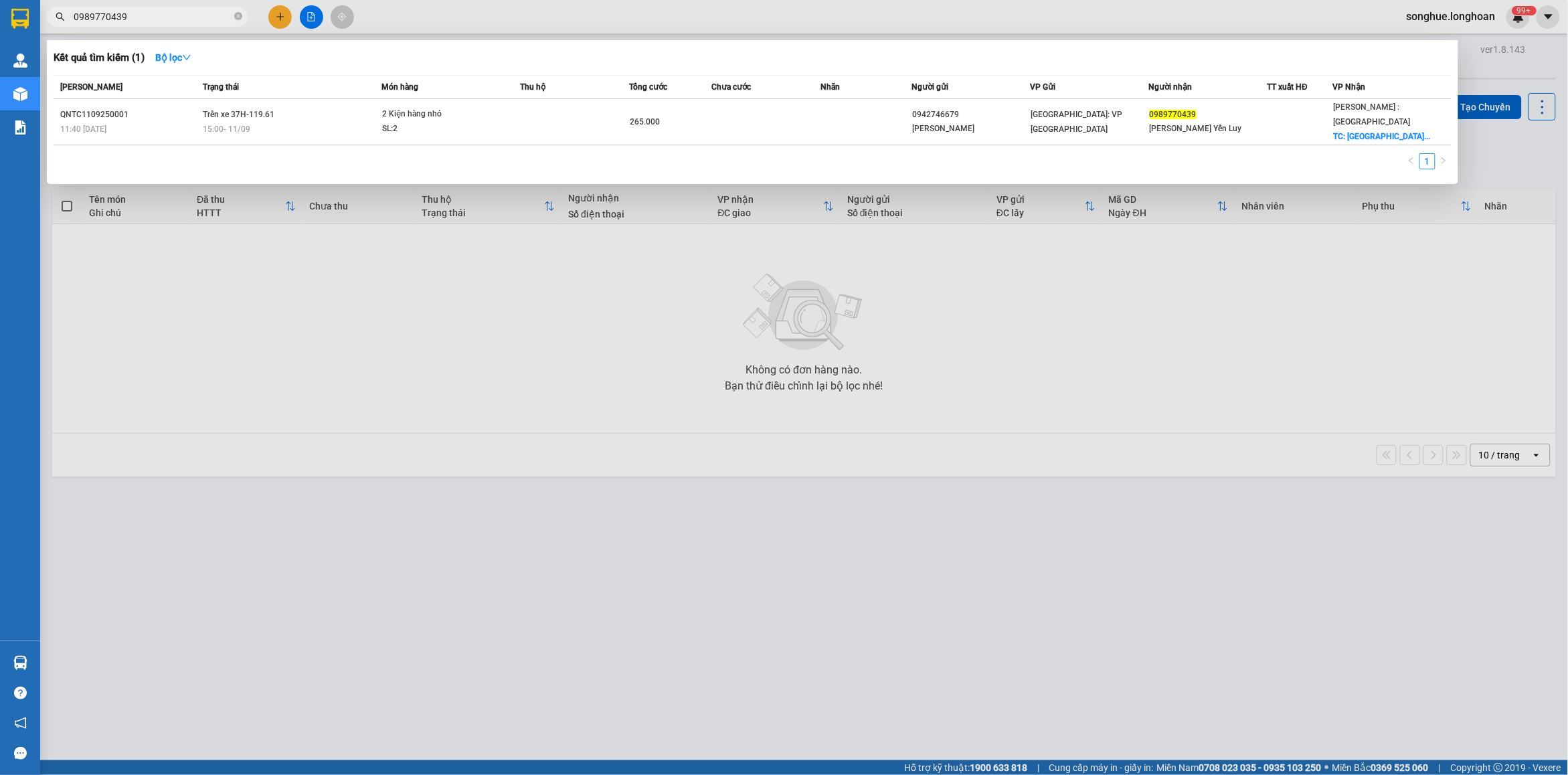
click at [207, 144] on div "Mã ĐH Trạng thái Món hàng Thu hộ Tổng cước Chưa cước Nhãn Người gửi VP Gửi Ngườ…" at bounding box center [753, 126] width 1398 height 103
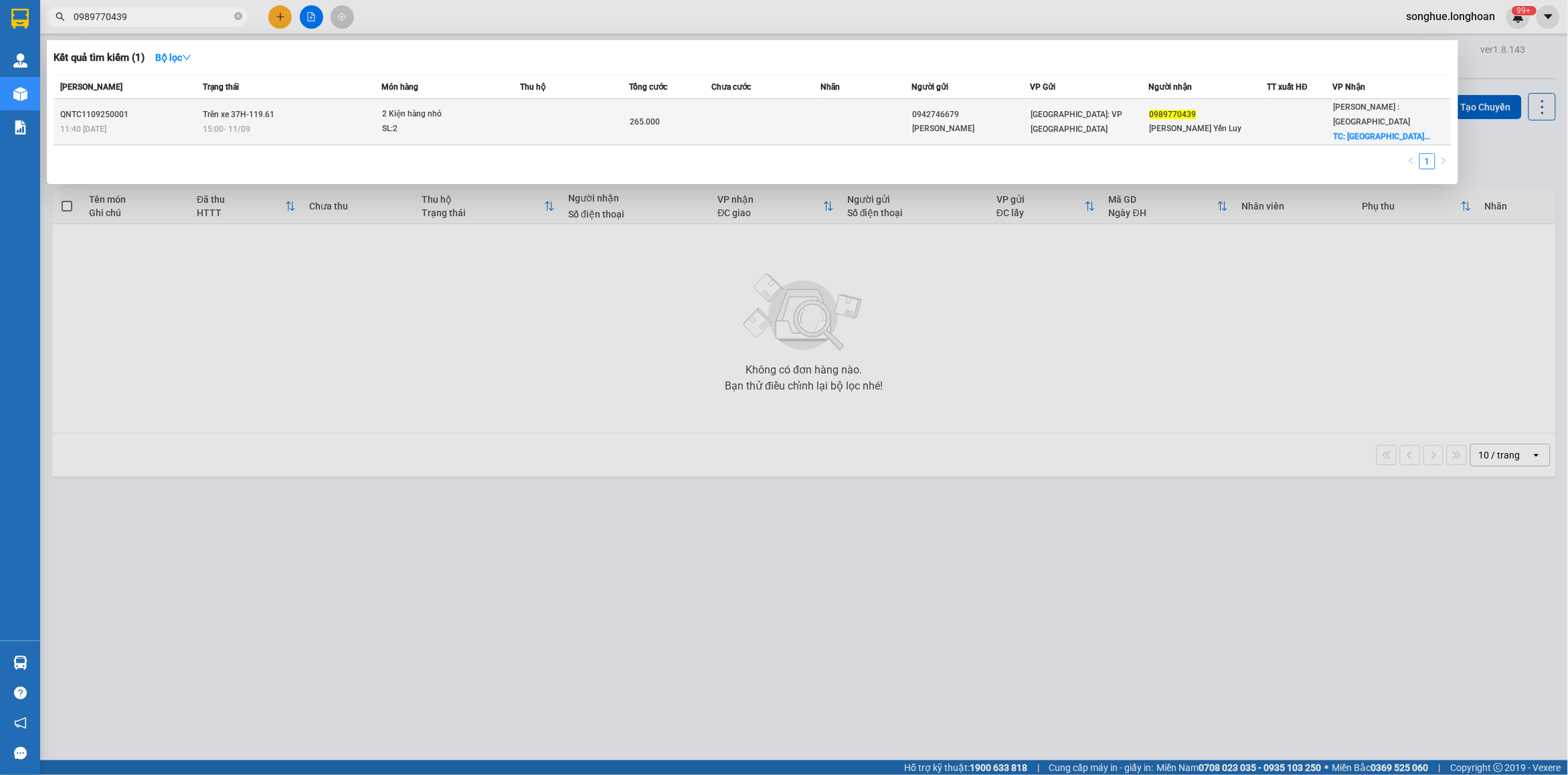
click at [258, 117] on span "Trên xe 37H-119.61" at bounding box center [238, 114] width 72 height 9
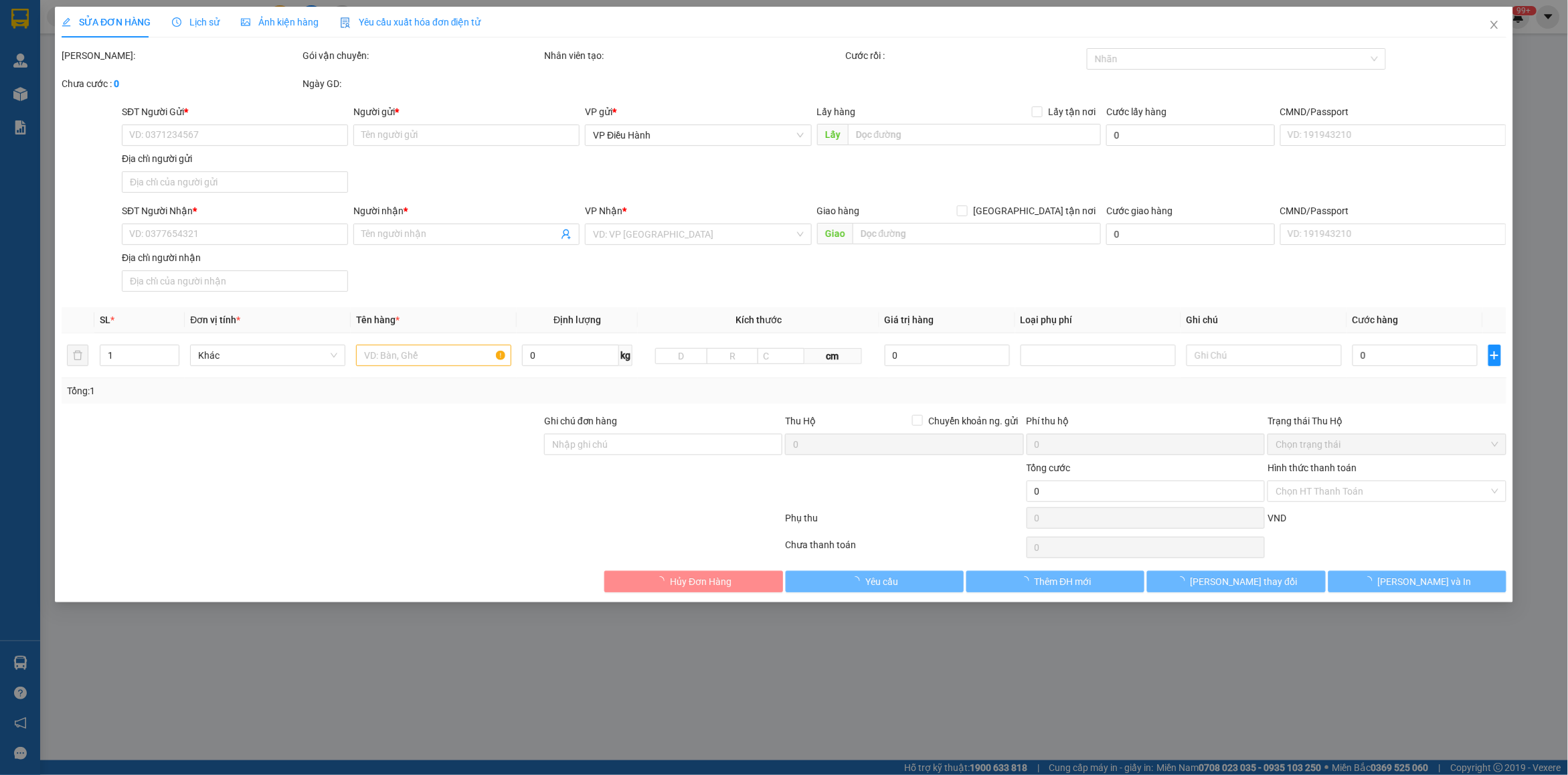
type input "0942746679"
type input "[PERSON_NAME]"
type input "0989770439"
type input "[PERSON_NAME] Yến Luy"
checkbox input "true"
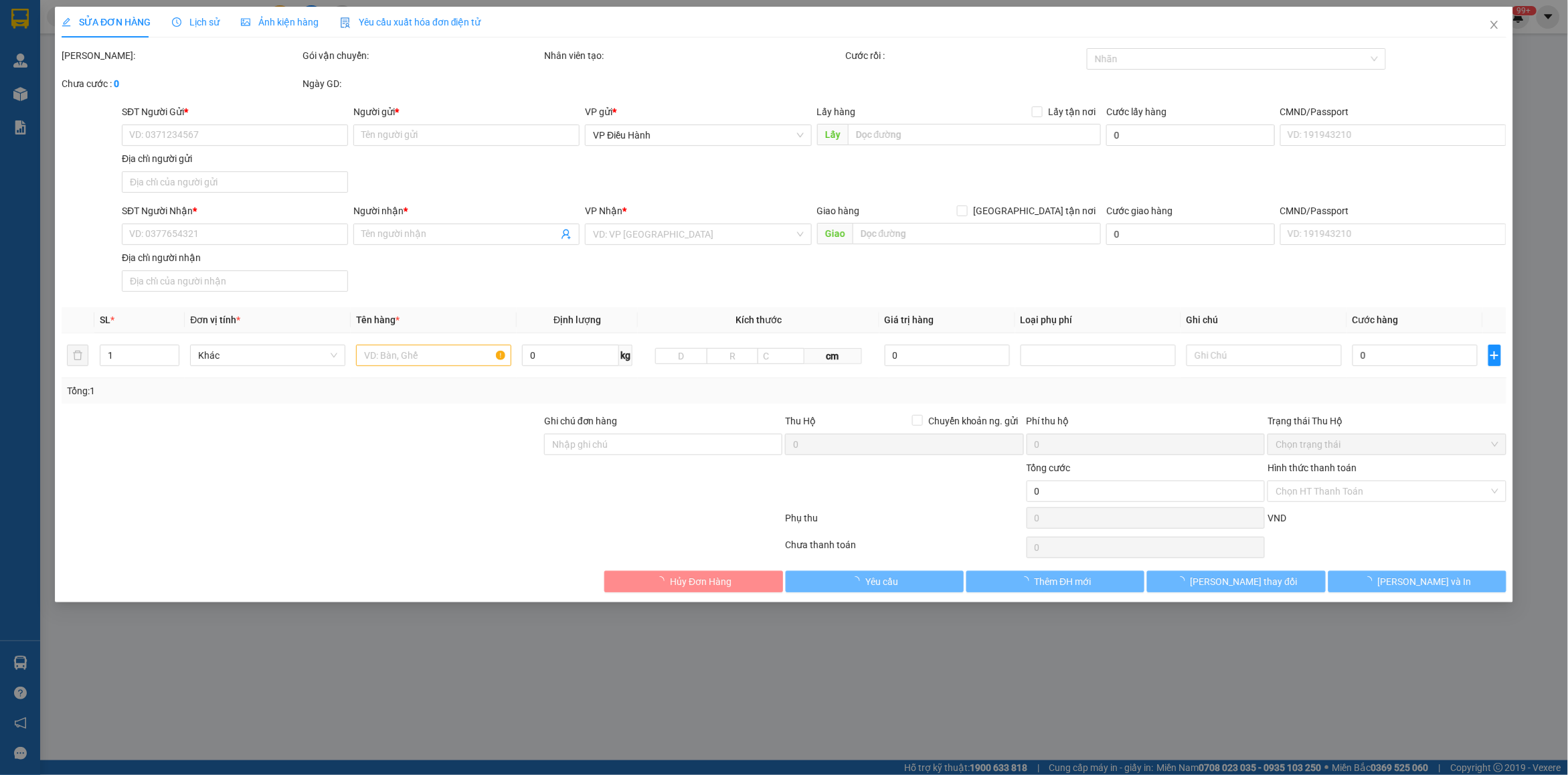
type input "[GEOGRAPHIC_DATA][STREET_ADDRESS], [GEOGRAPHIC_DATA], [GEOGRAPHIC_DATA], [GEOGR…"
type input "Xin Nhẹ Tay Khi Vận Chuyển (Cảm Ơn Nhiều)"
type input "265.000"
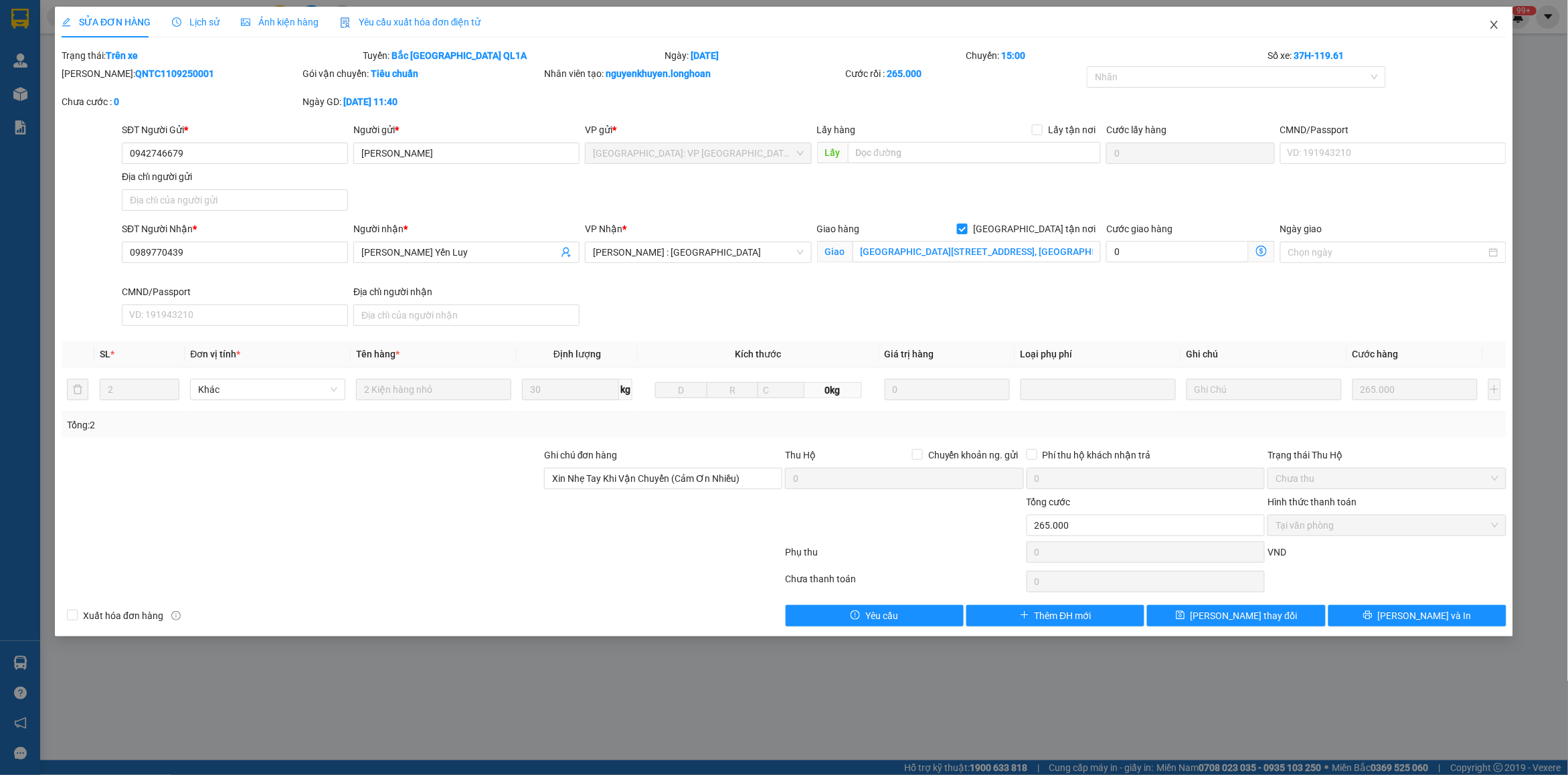
drag, startPoint x: 1506, startPoint y: 24, endPoint x: 388, endPoint y: 13, distance: 1118.1
click at [1506, 22] on span "Close" at bounding box center [1495, 25] width 38 height 38
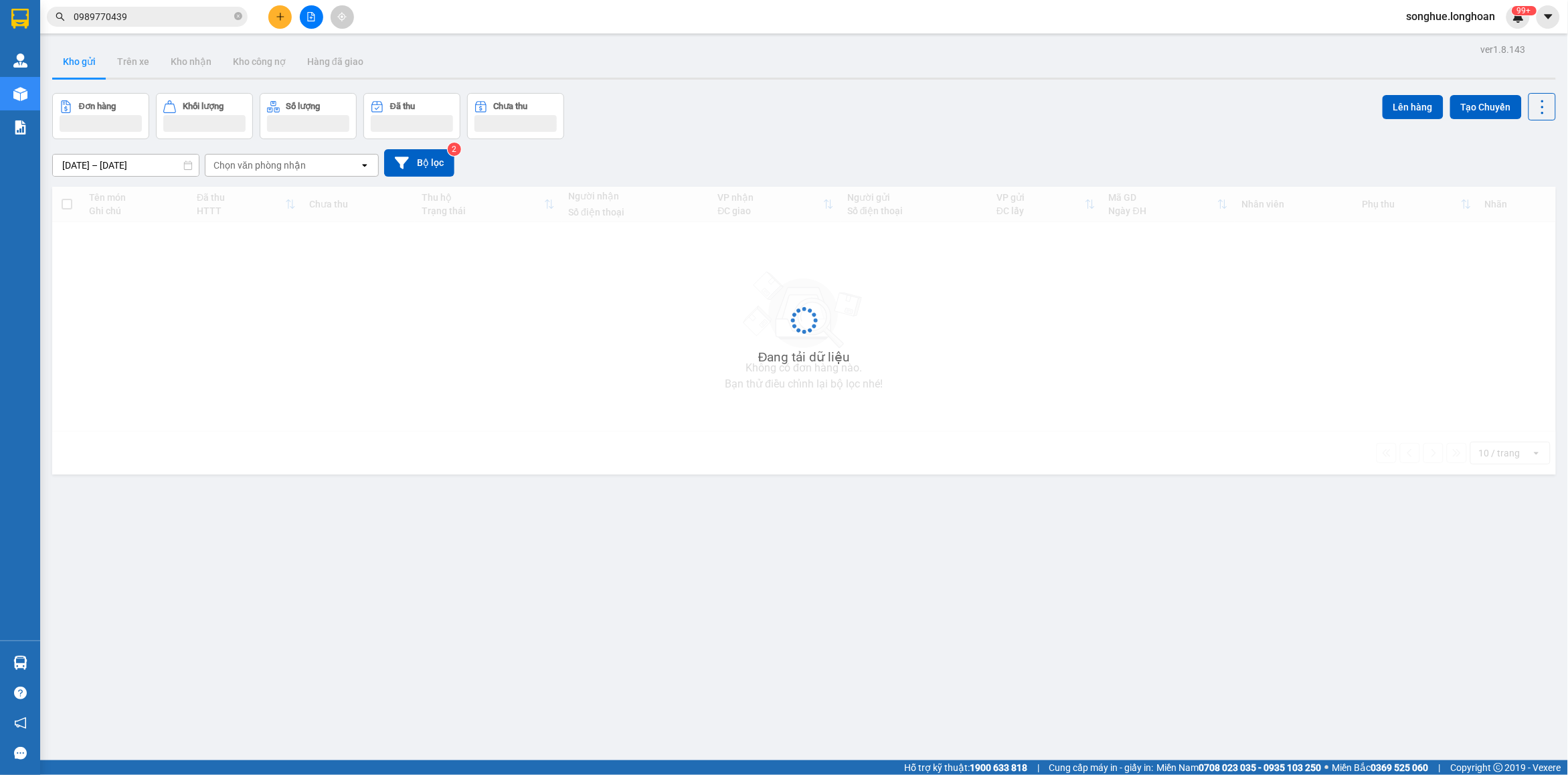
click at [179, 21] on input "0989770439" at bounding box center [152, 16] width 158 height 14
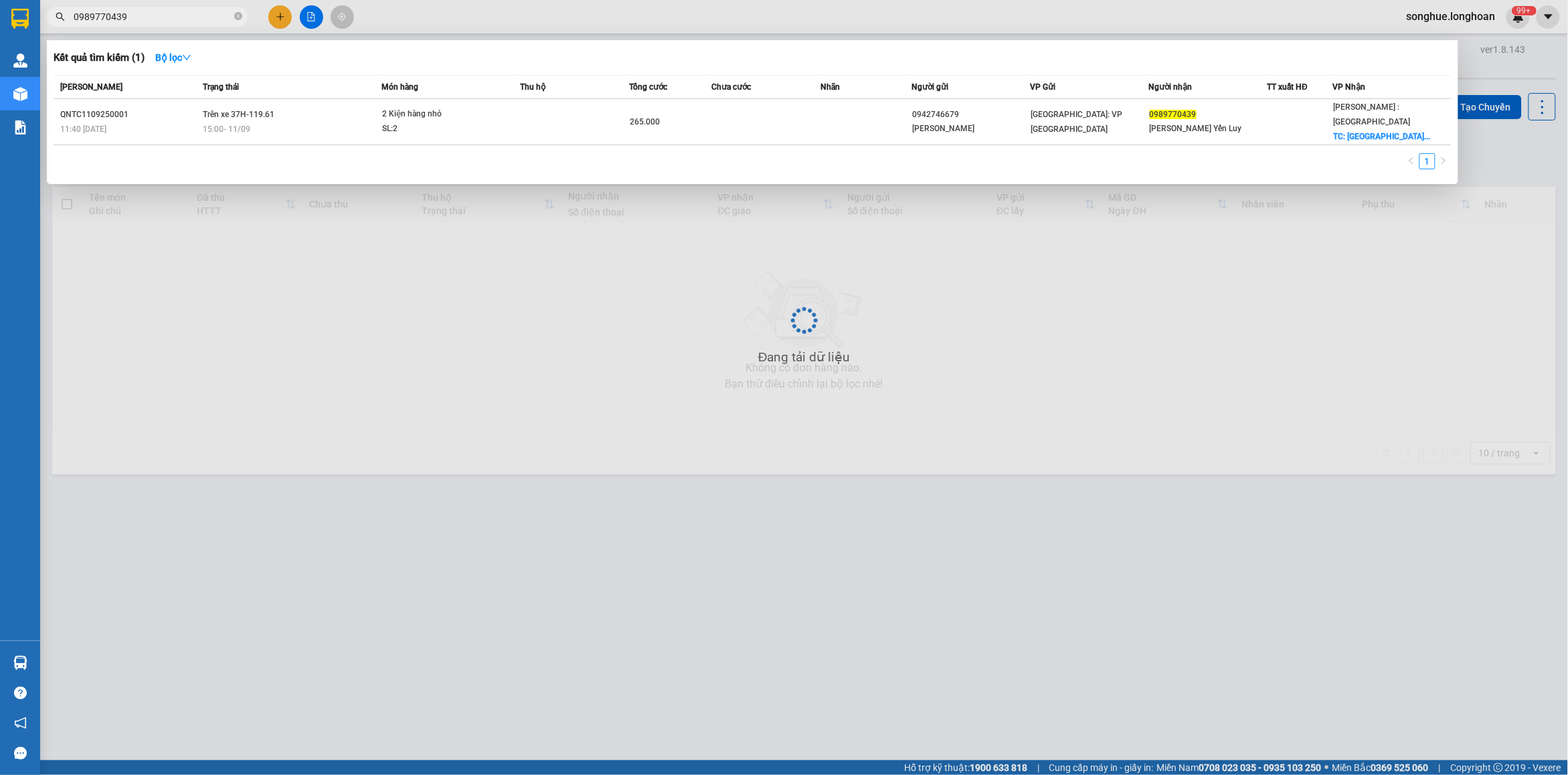
click at [179, 21] on input "0989770439" at bounding box center [152, 16] width 158 height 14
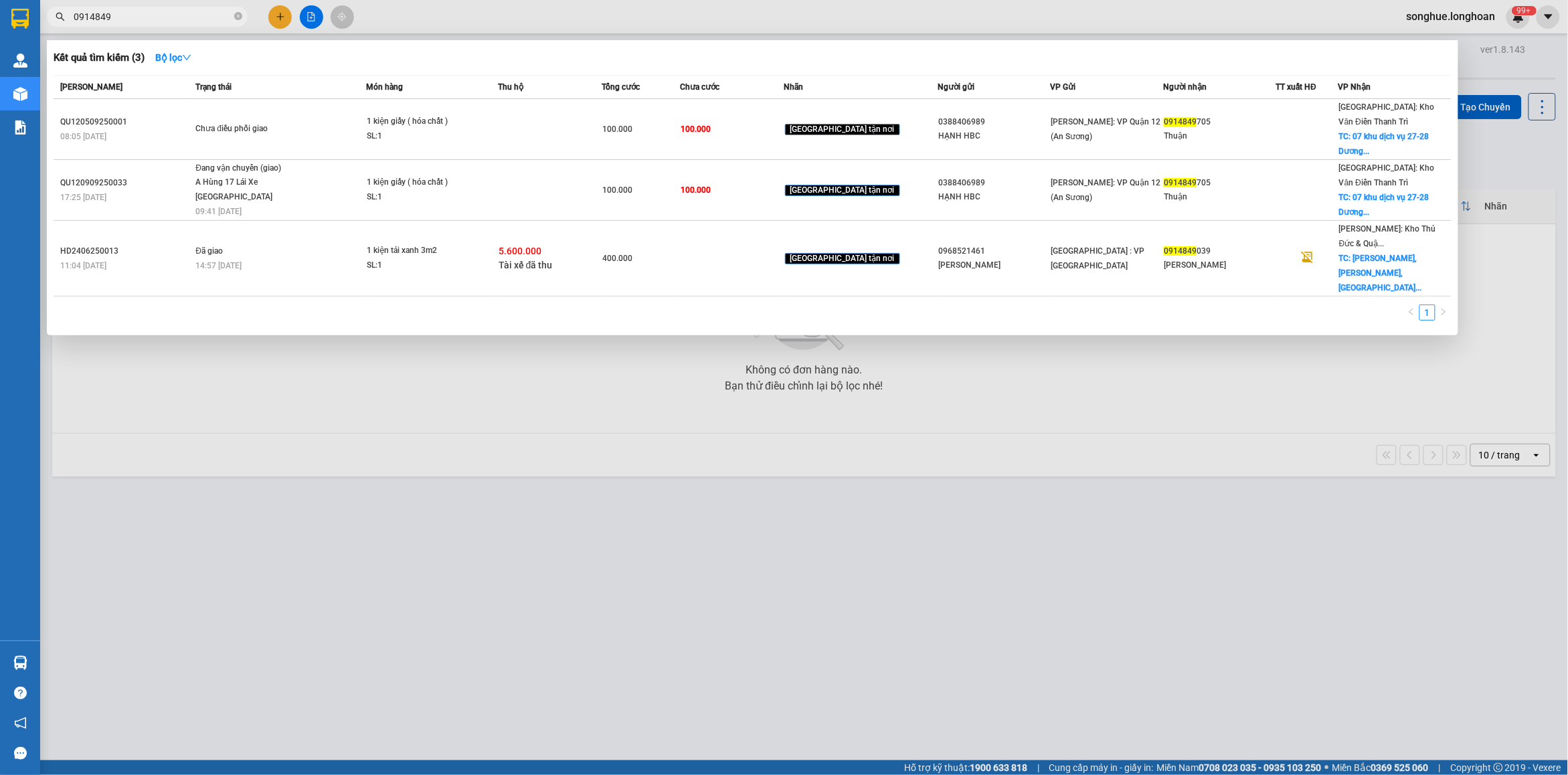
type input "0914849"
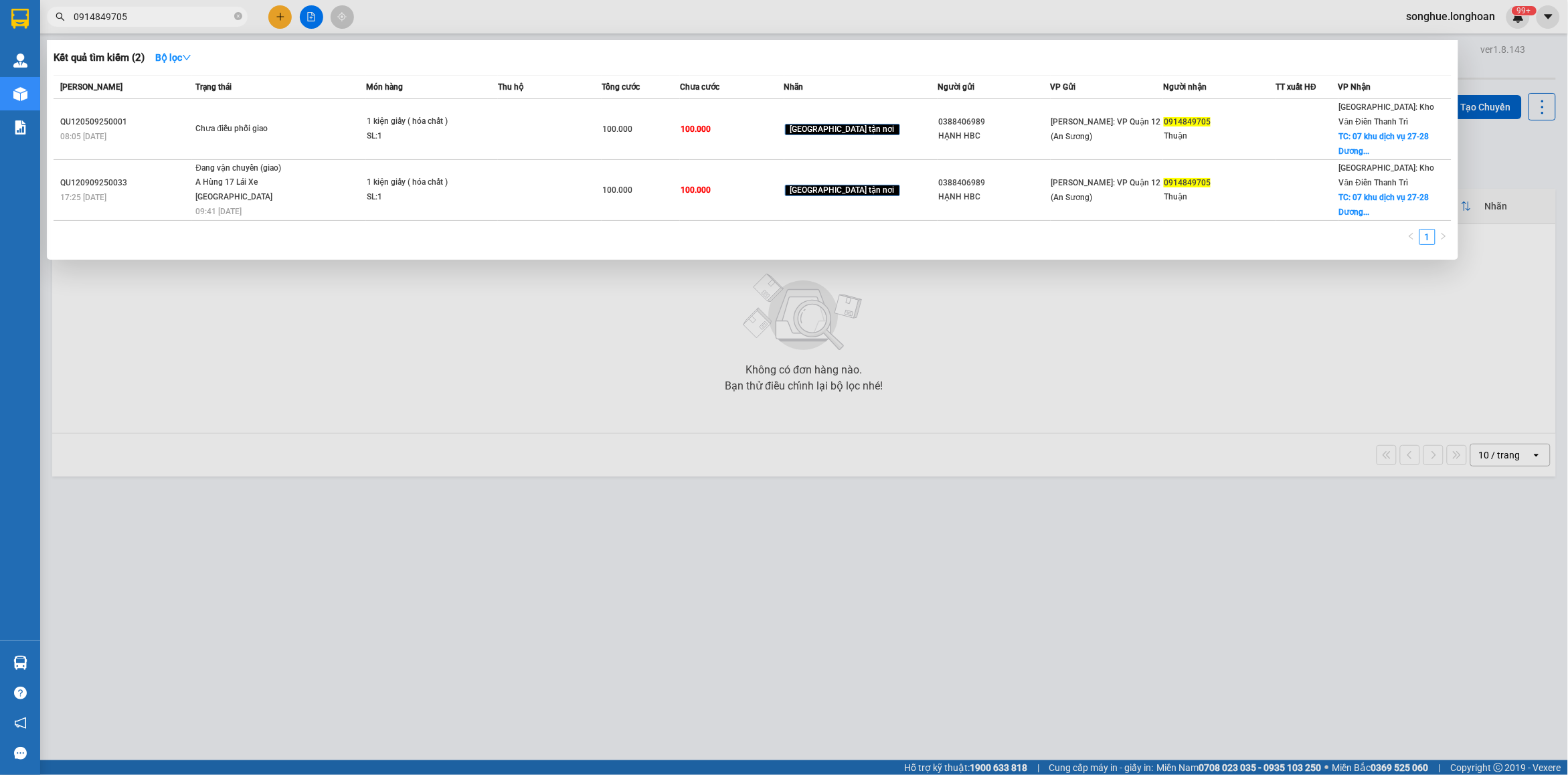
type input "0914849705"
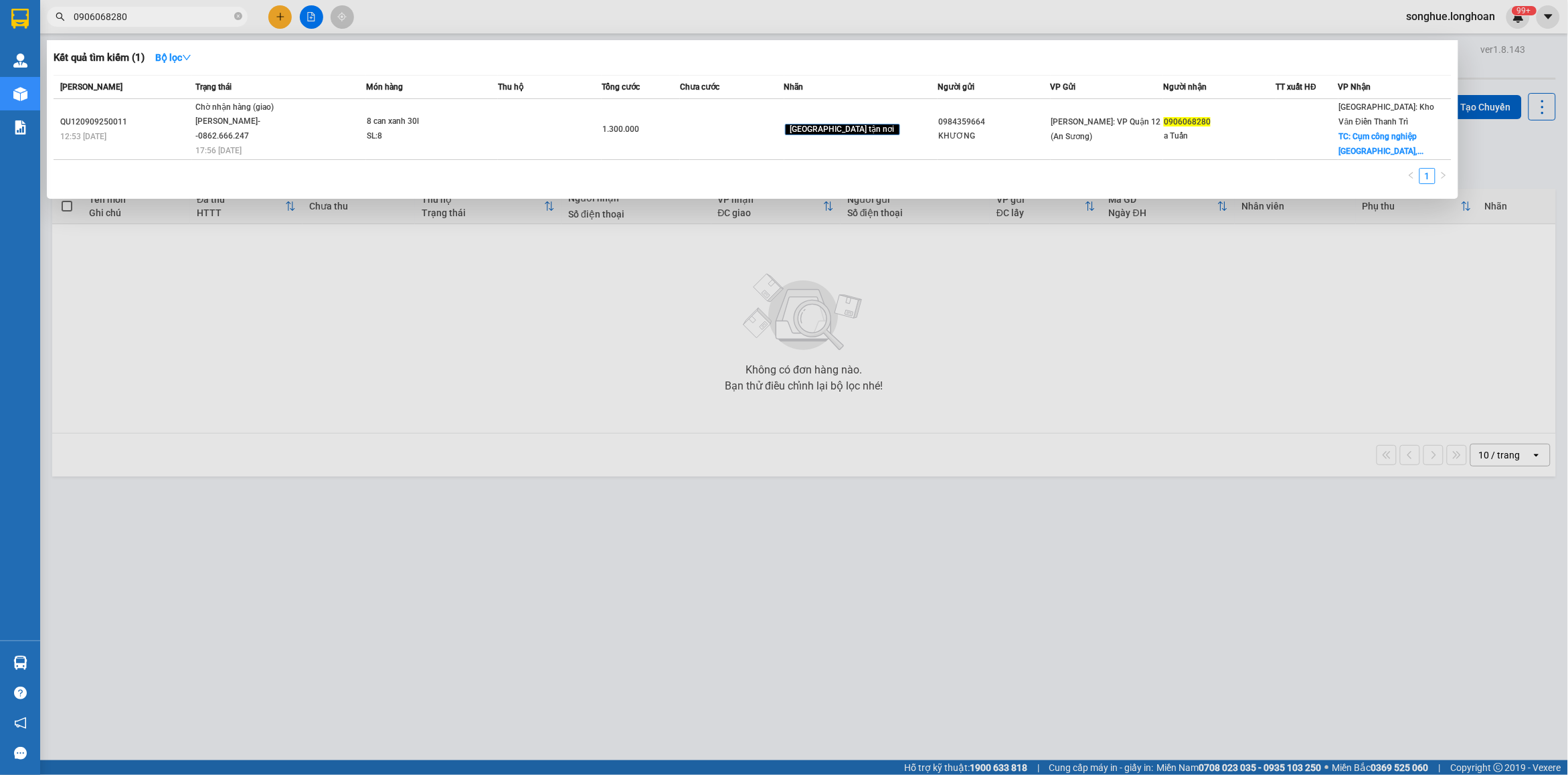
type input "0906068280"
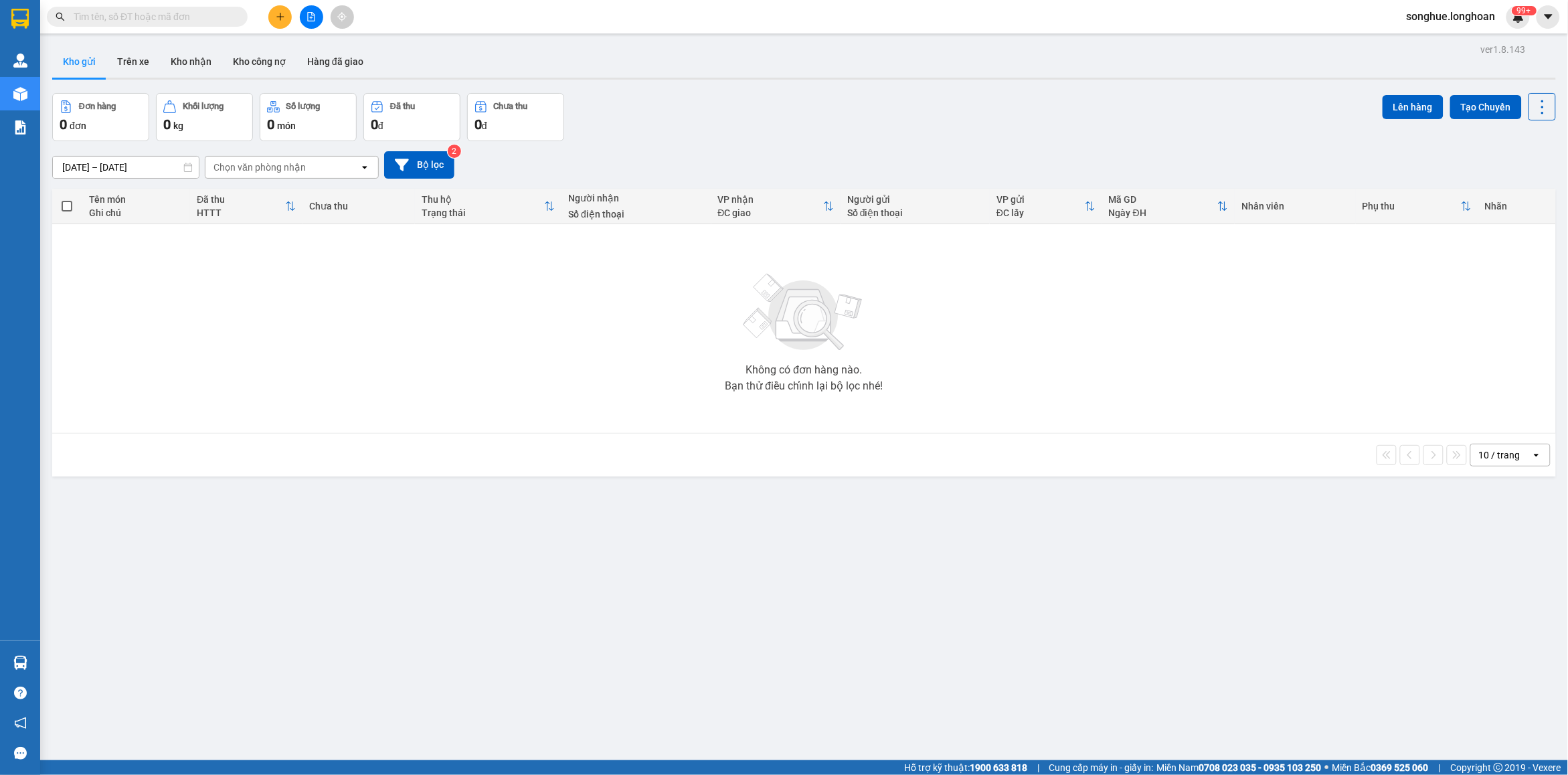
paste input "0867995898"
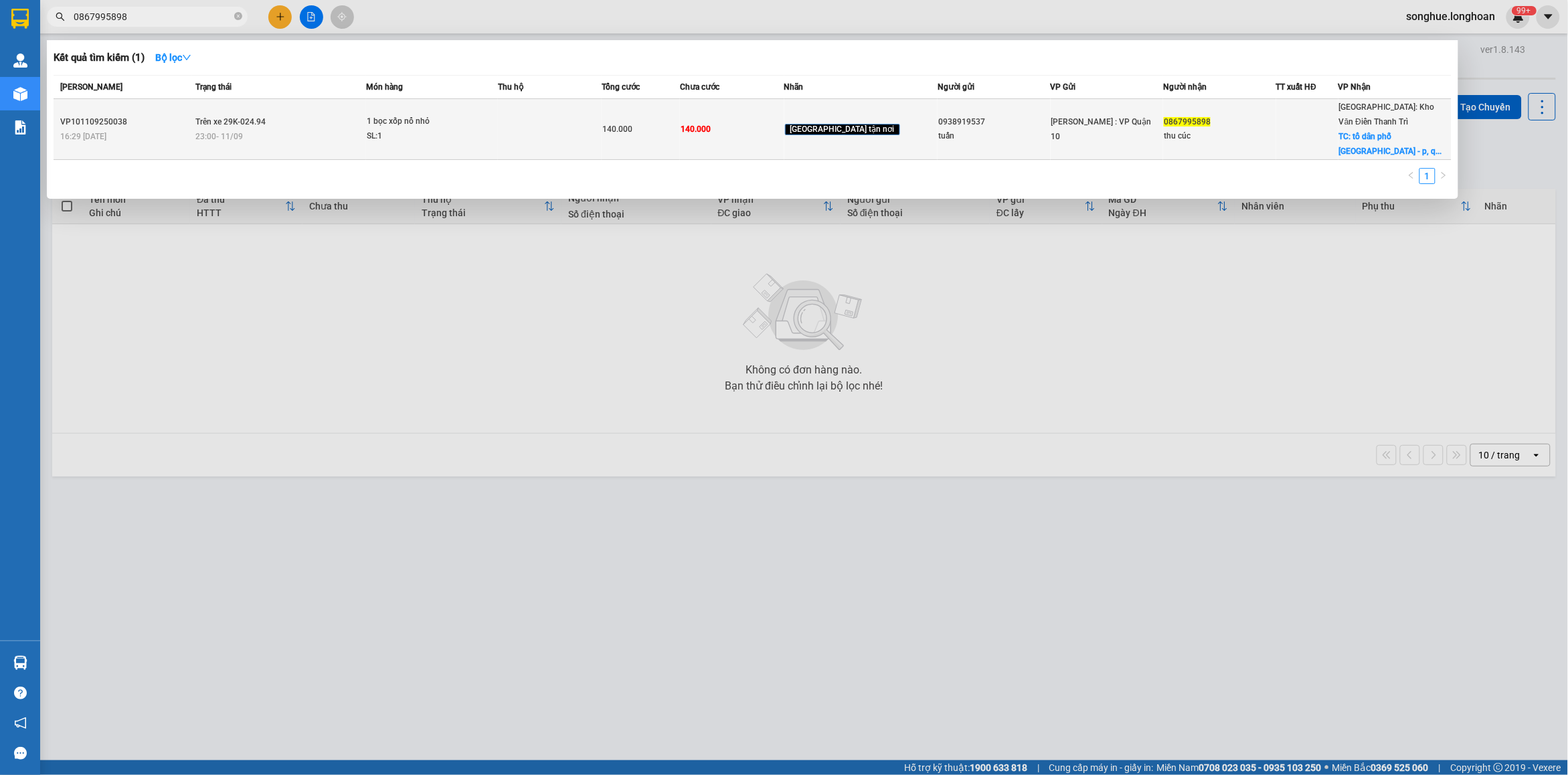
type input "0867995898"
click at [271, 129] on div "23:00 [DATE]" at bounding box center [280, 136] width 169 height 14
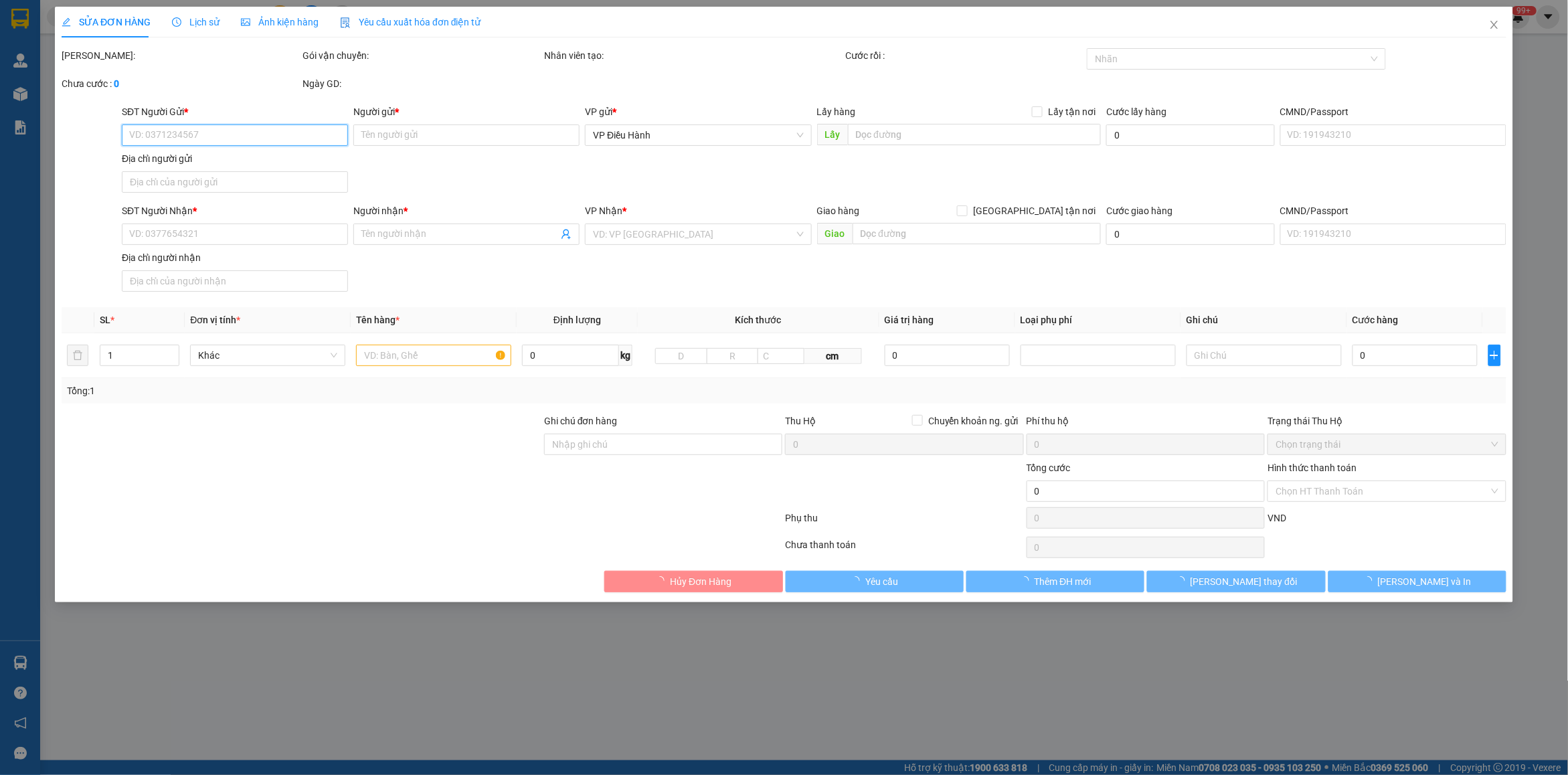
type input "0938919537"
type input "tuấn"
type input "0867995898"
type input "thu cúc"
checkbox input "true"
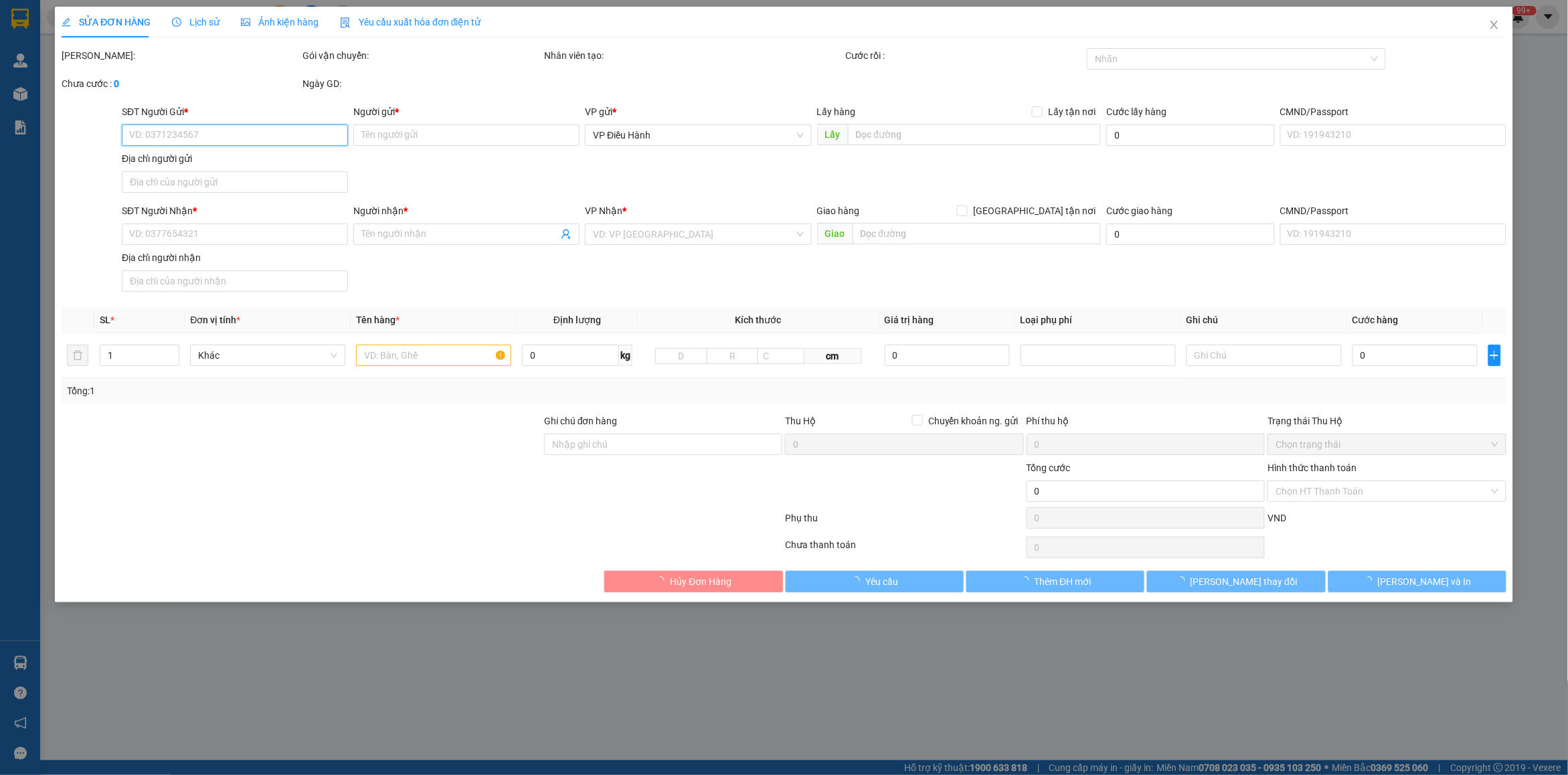
type input "tổ dân phố [GEOGRAPHIC_DATA] - p, quyết thắng - [GEOGRAPHIC_DATA]"
type input "hàng k bao bể vỡ hư hỏng"
type input "140.000"
type input "10.000"
type input "140.000"
